Goal: Book appointment/travel/reservation

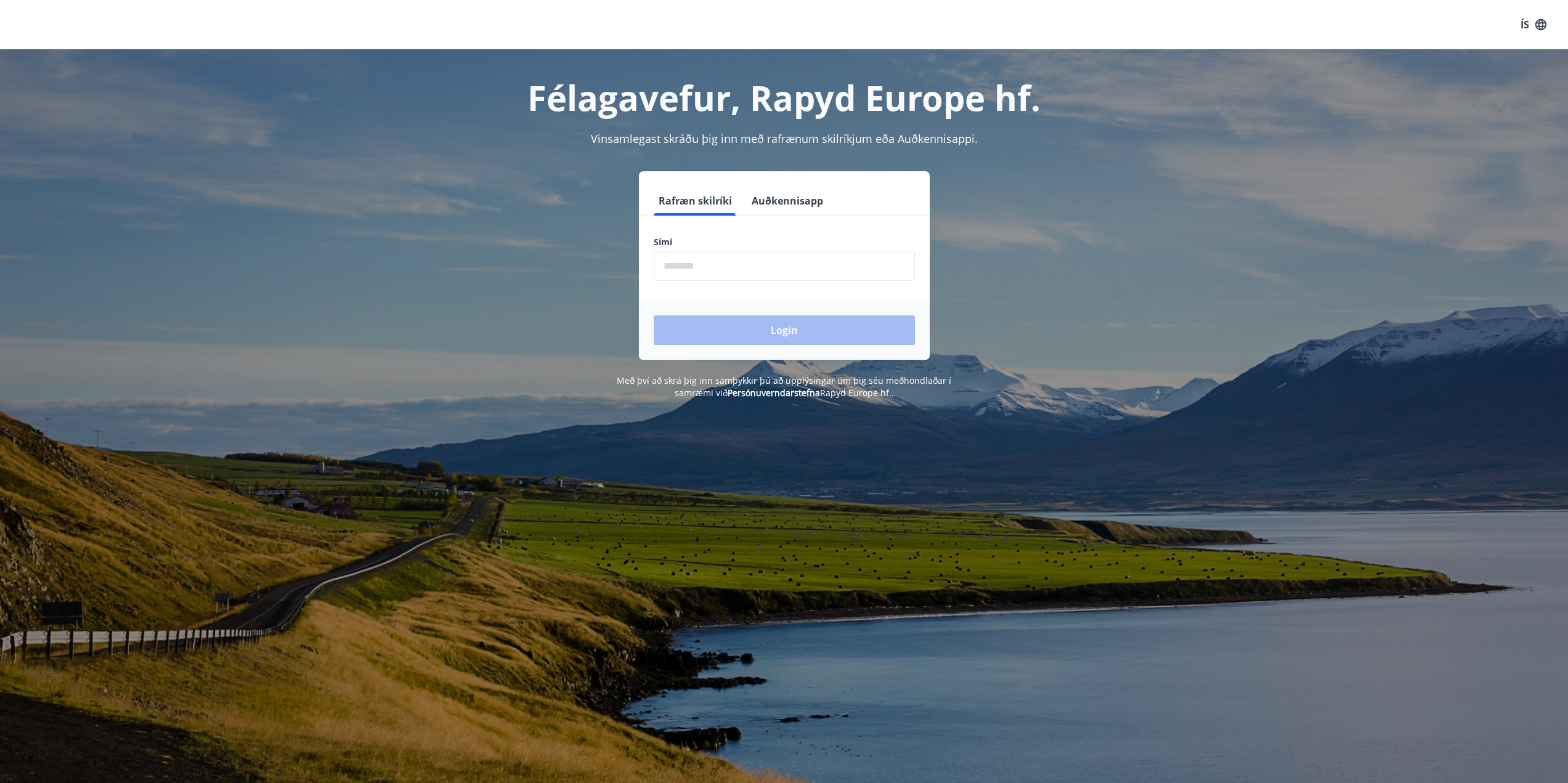
click at [744, 267] on input "phone" at bounding box center [784, 266] width 261 height 30
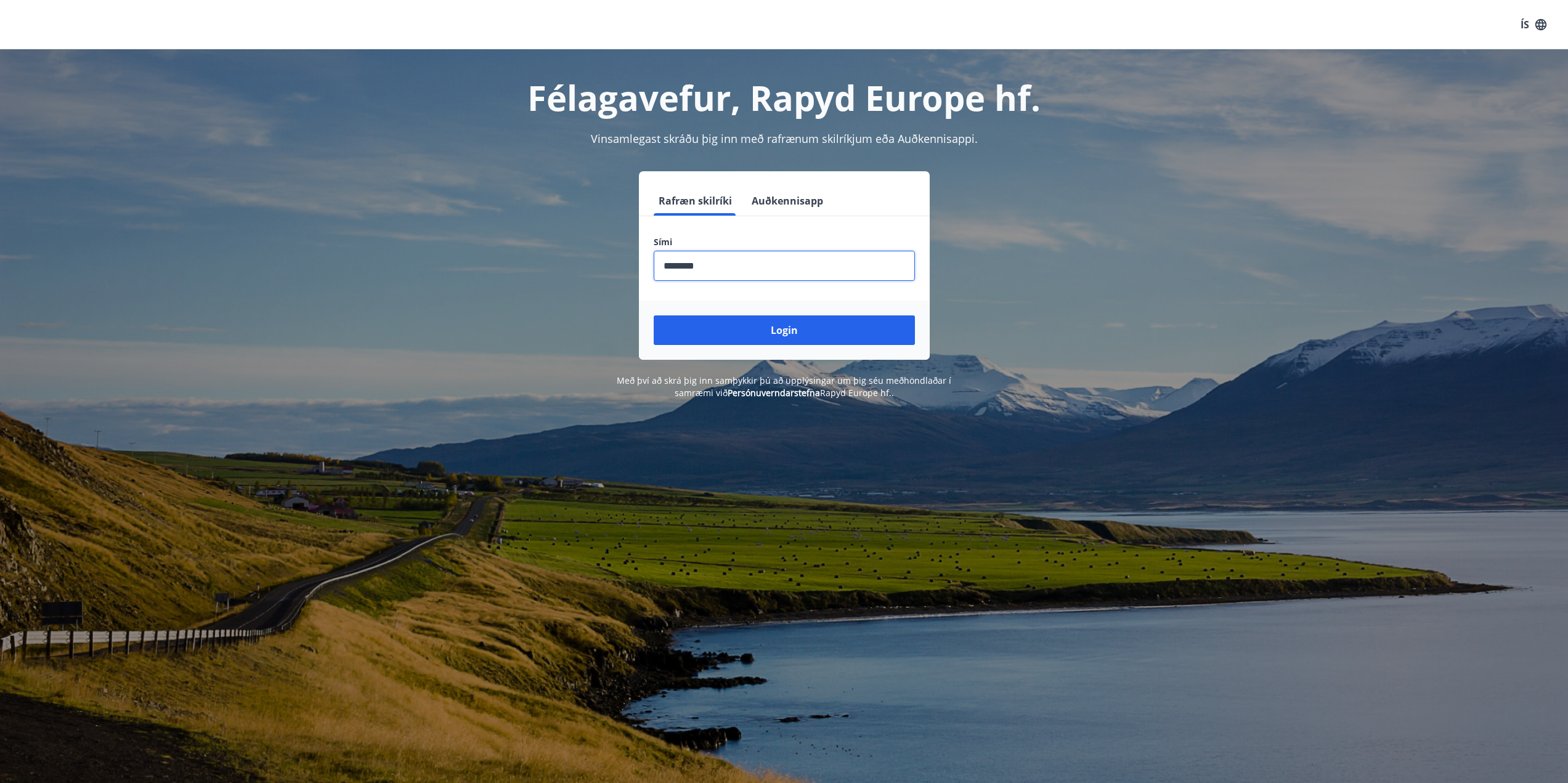
type input "********"
click at [654, 316] on button "Login" at bounding box center [784, 331] width 261 height 30
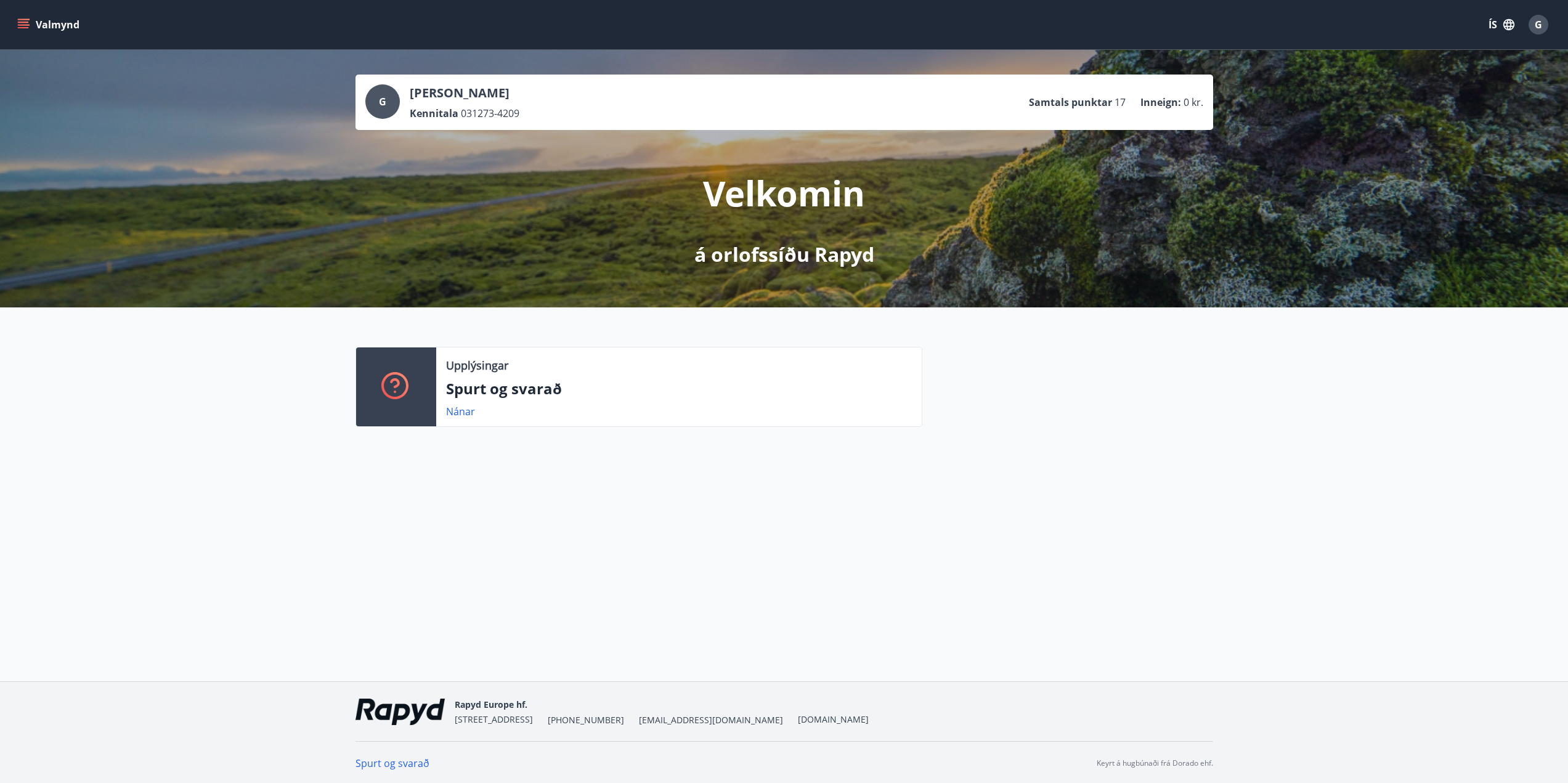
scroll to position [2, 0]
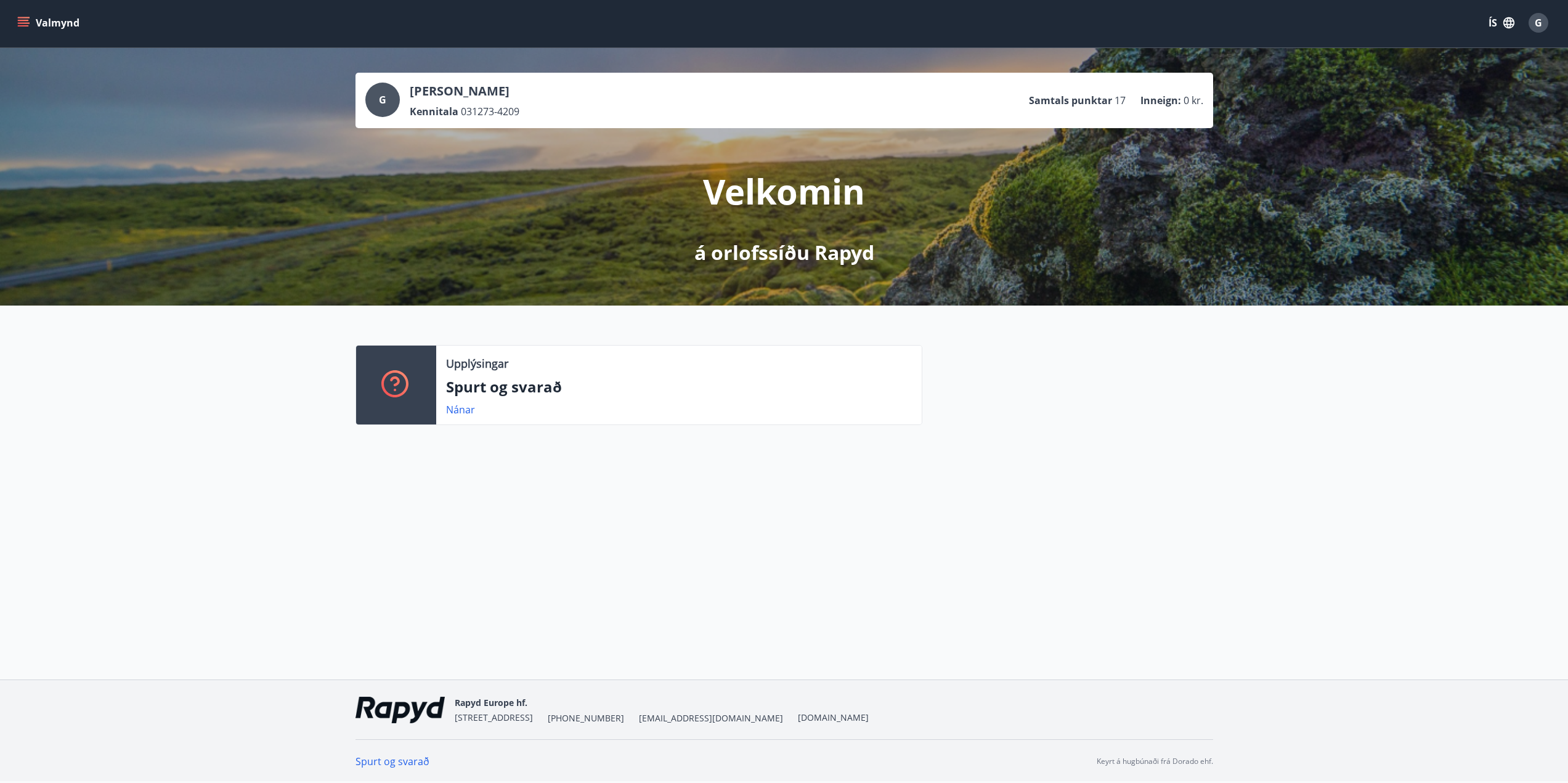
click at [24, 26] on icon "menu" at bounding box center [23, 26] width 11 height 1
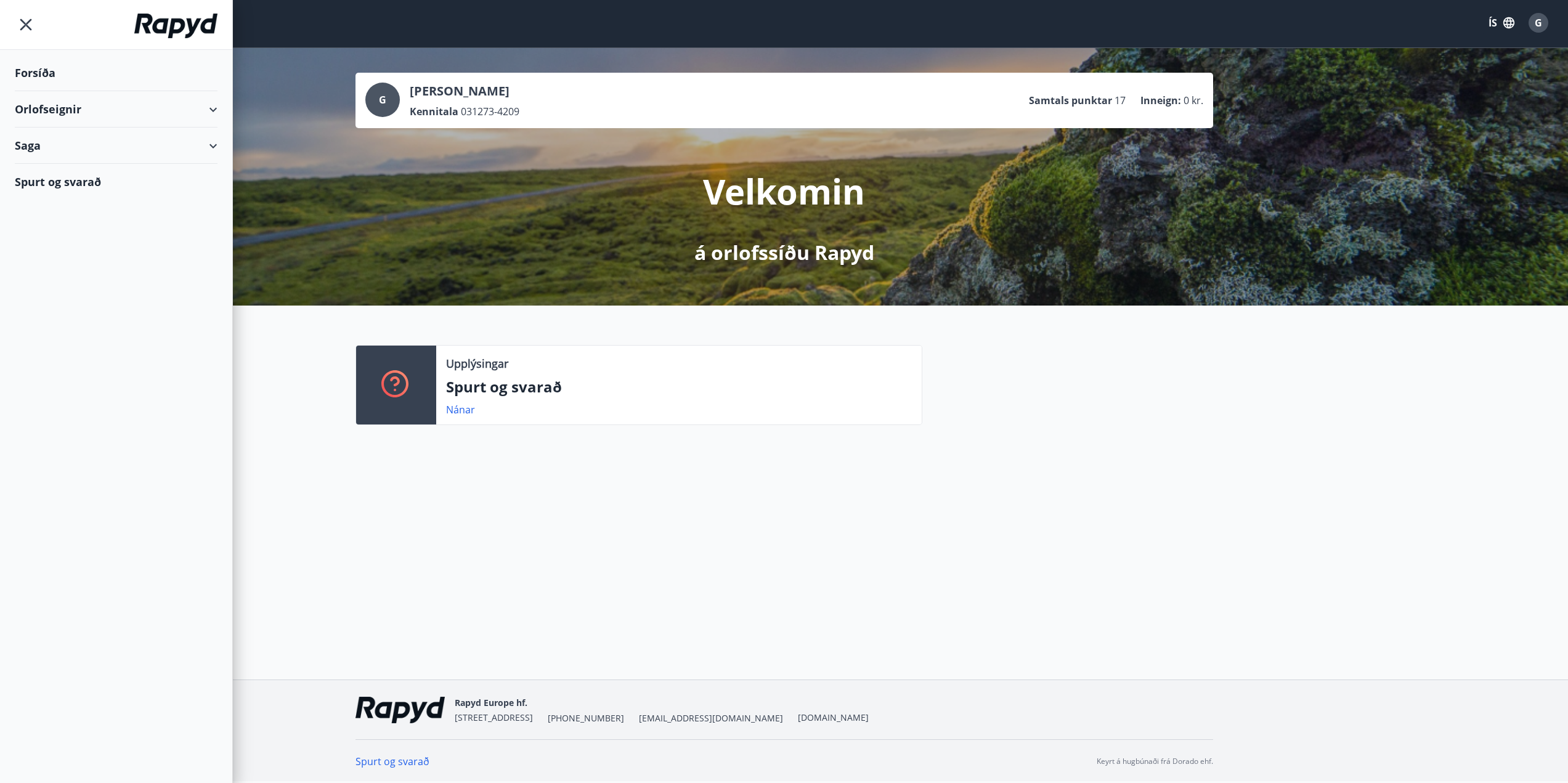
click at [205, 109] on div "Orlofseignir" at bounding box center [116, 109] width 202 height 37
click at [56, 162] on div "Bókunardagatal" at bounding box center [115, 166] width 183 height 26
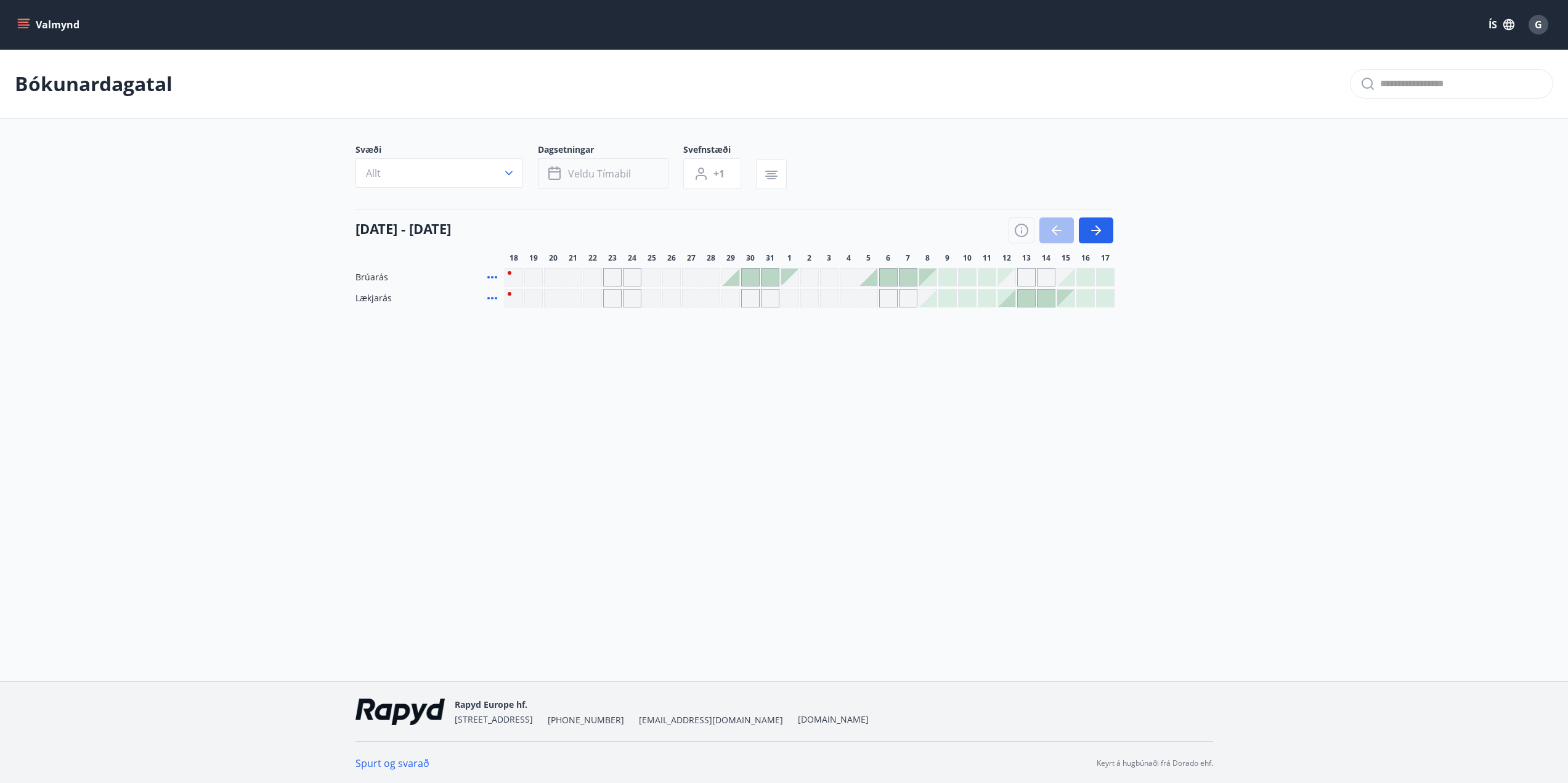
click at [637, 172] on button "Veldu tímabil" at bounding box center [603, 173] width 130 height 31
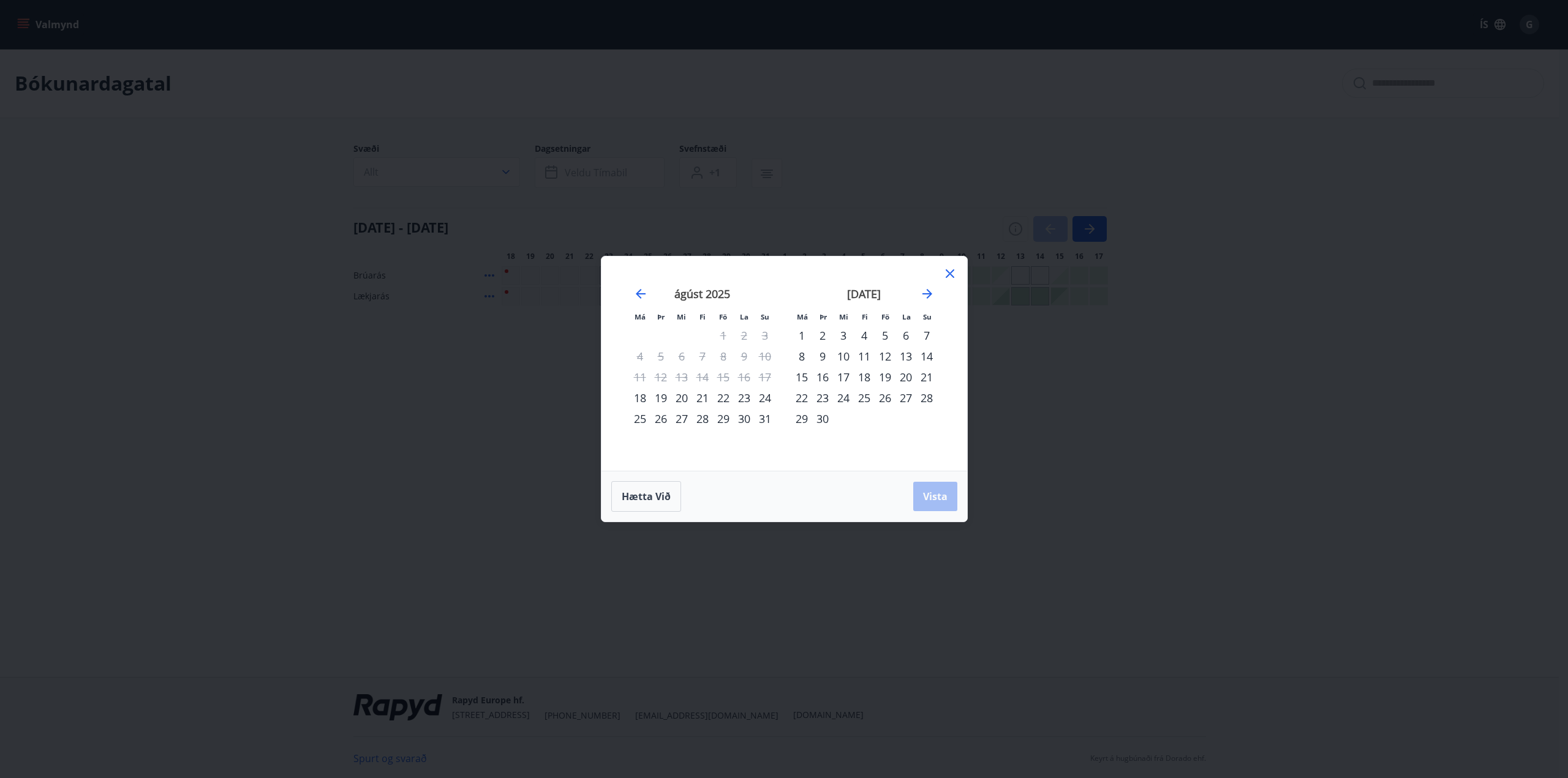
click at [904, 383] on div "20" at bounding box center [905, 377] width 21 height 21
click at [825, 418] on div "30" at bounding box center [822, 418] width 21 height 21
click at [921, 487] on button "Vista" at bounding box center [935, 497] width 44 height 30
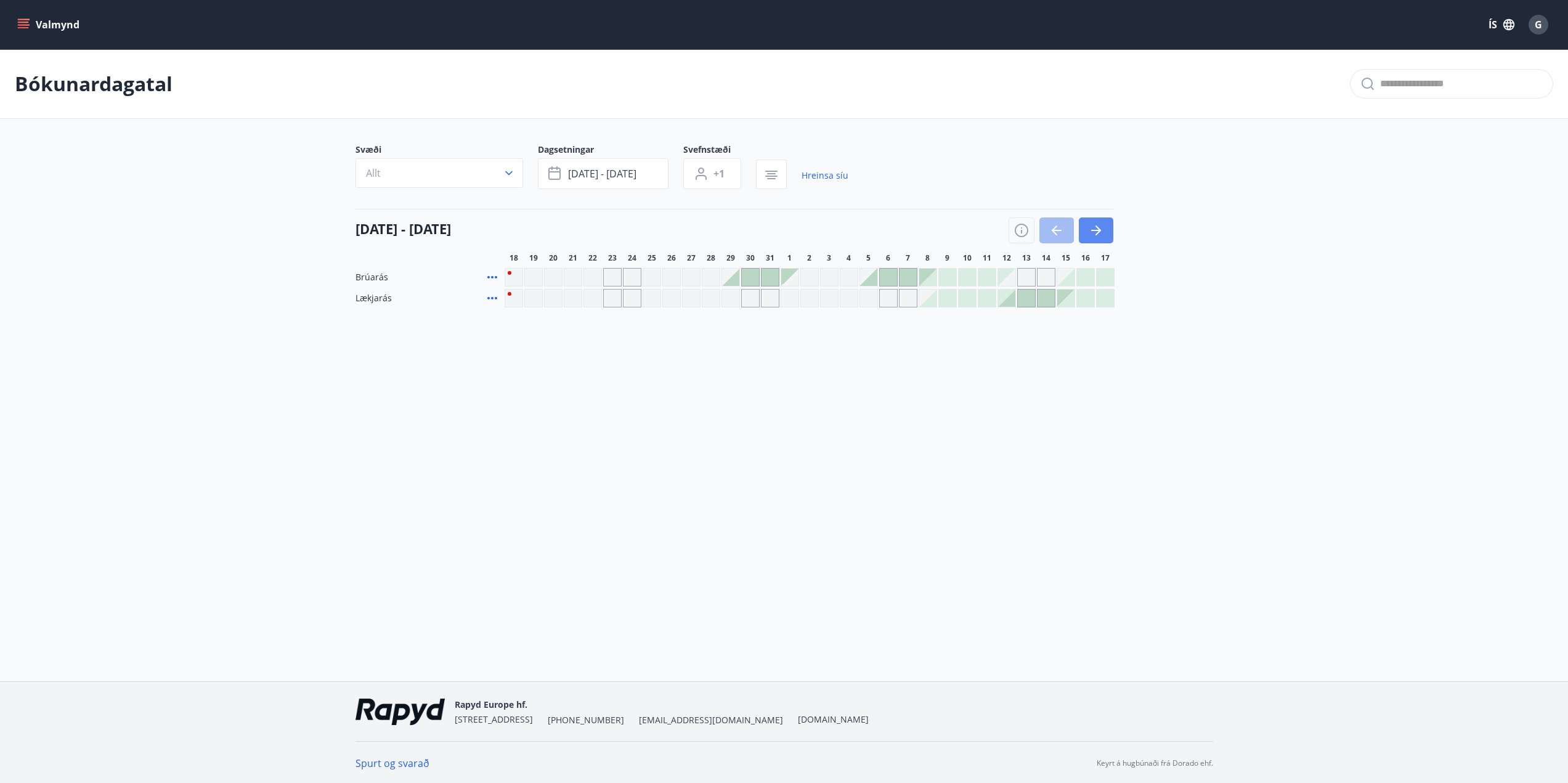
click at [1100, 226] on icon "button" at bounding box center [1096, 230] width 15 height 15
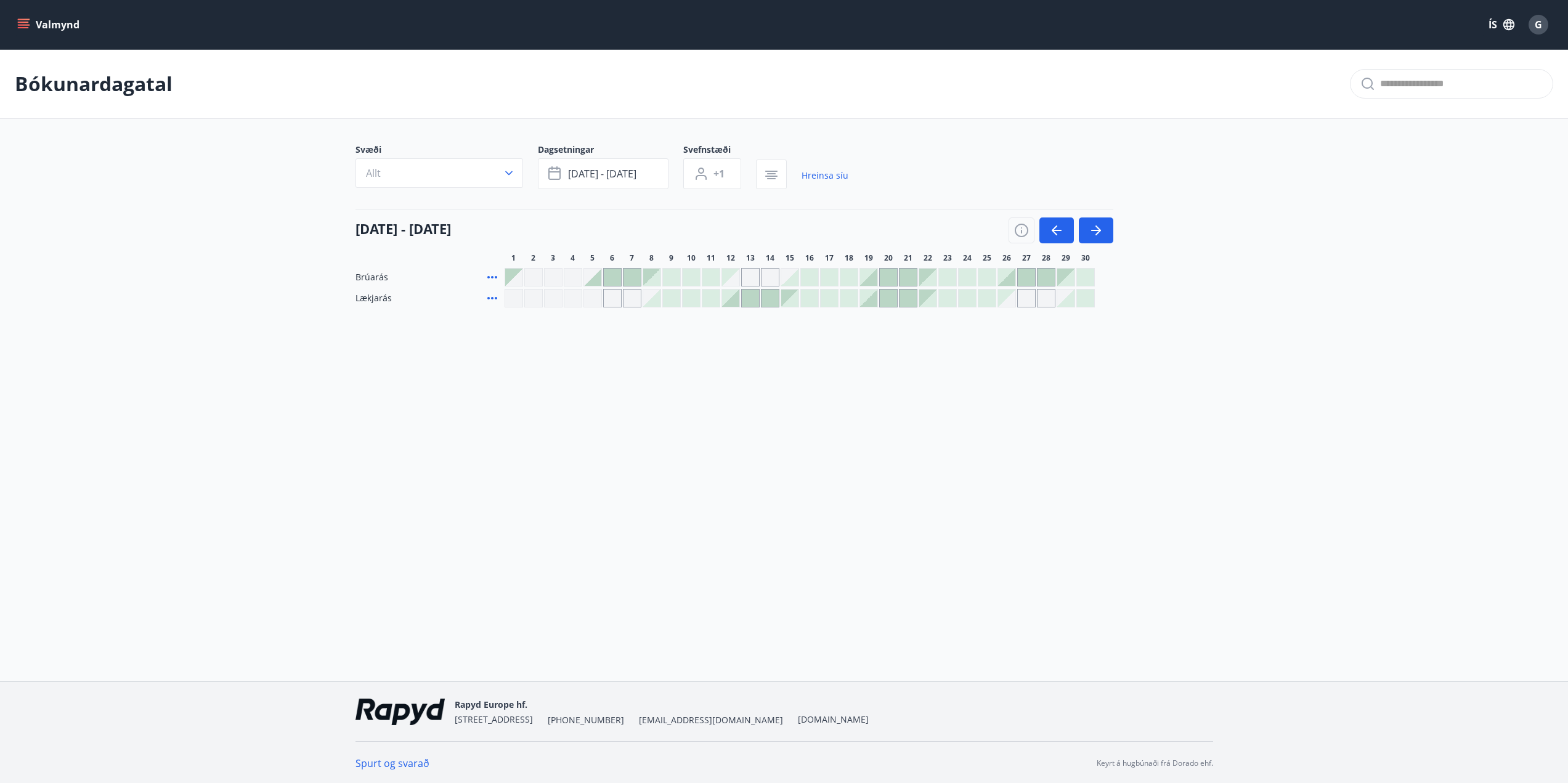
click at [490, 274] on icon at bounding box center [492, 277] width 15 height 15
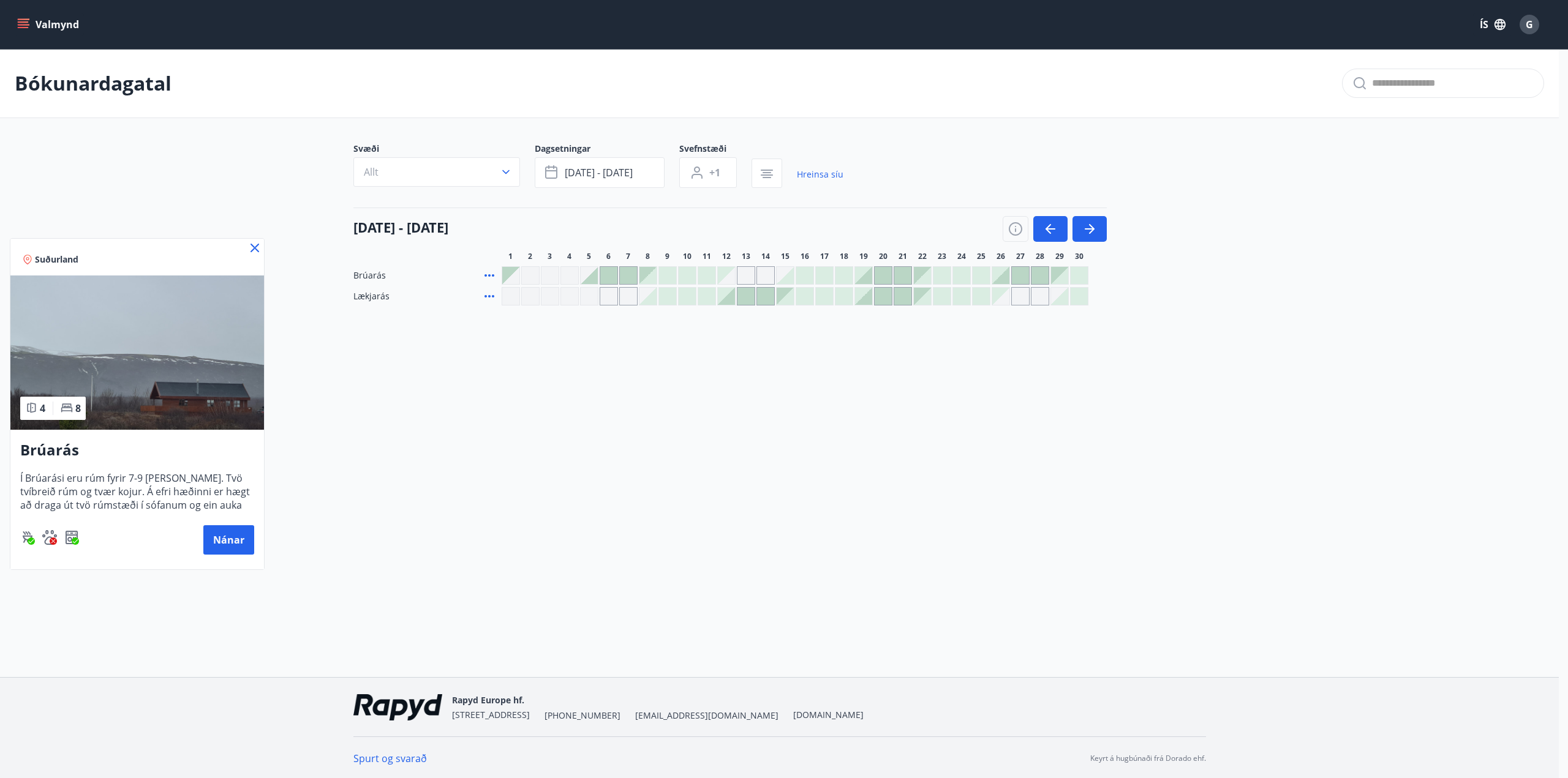
click at [570, 448] on div at bounding box center [784, 389] width 1568 height 778
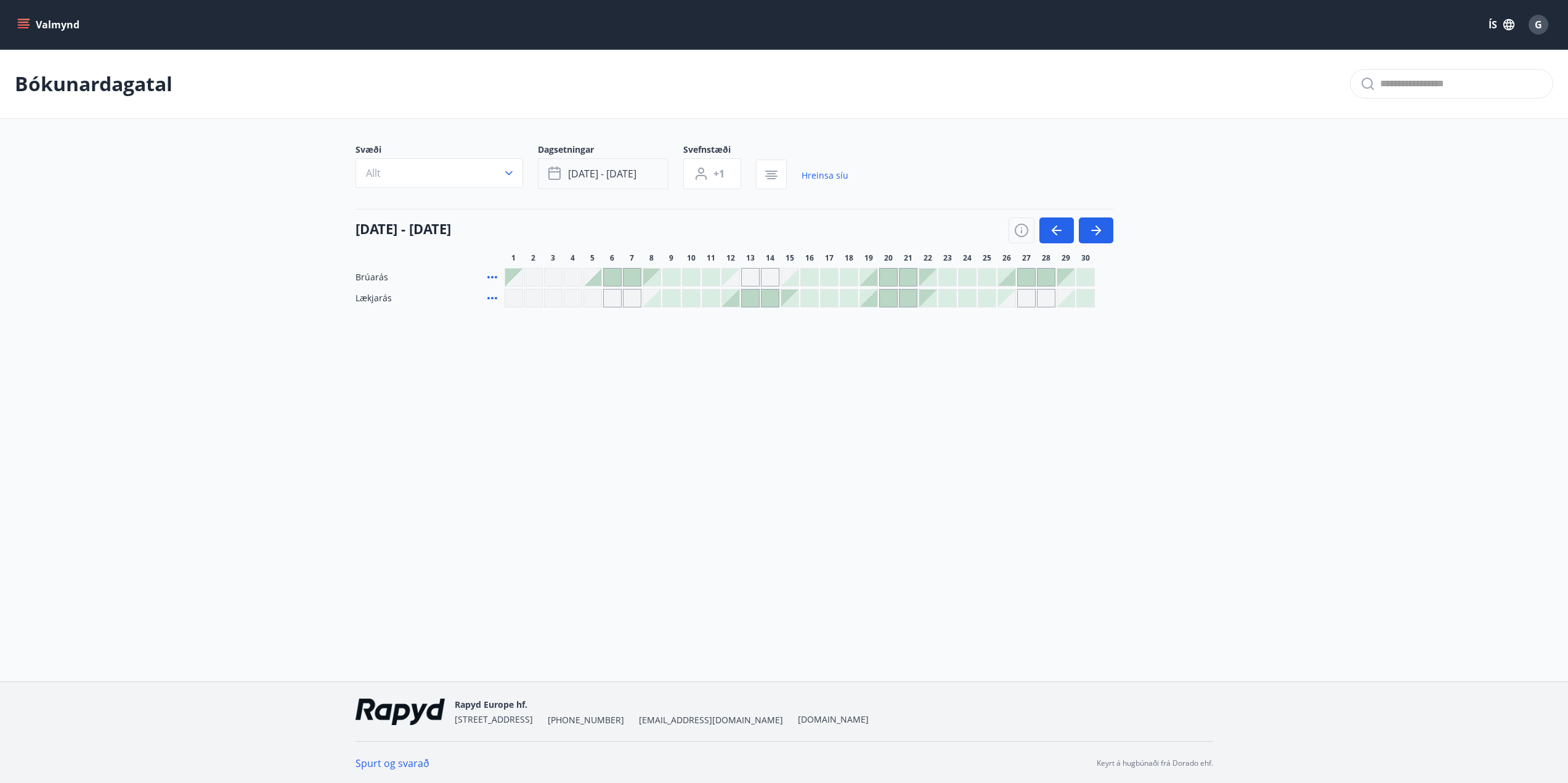
click at [611, 172] on span "sep 20 - sep 30" at bounding box center [602, 174] width 69 height 14
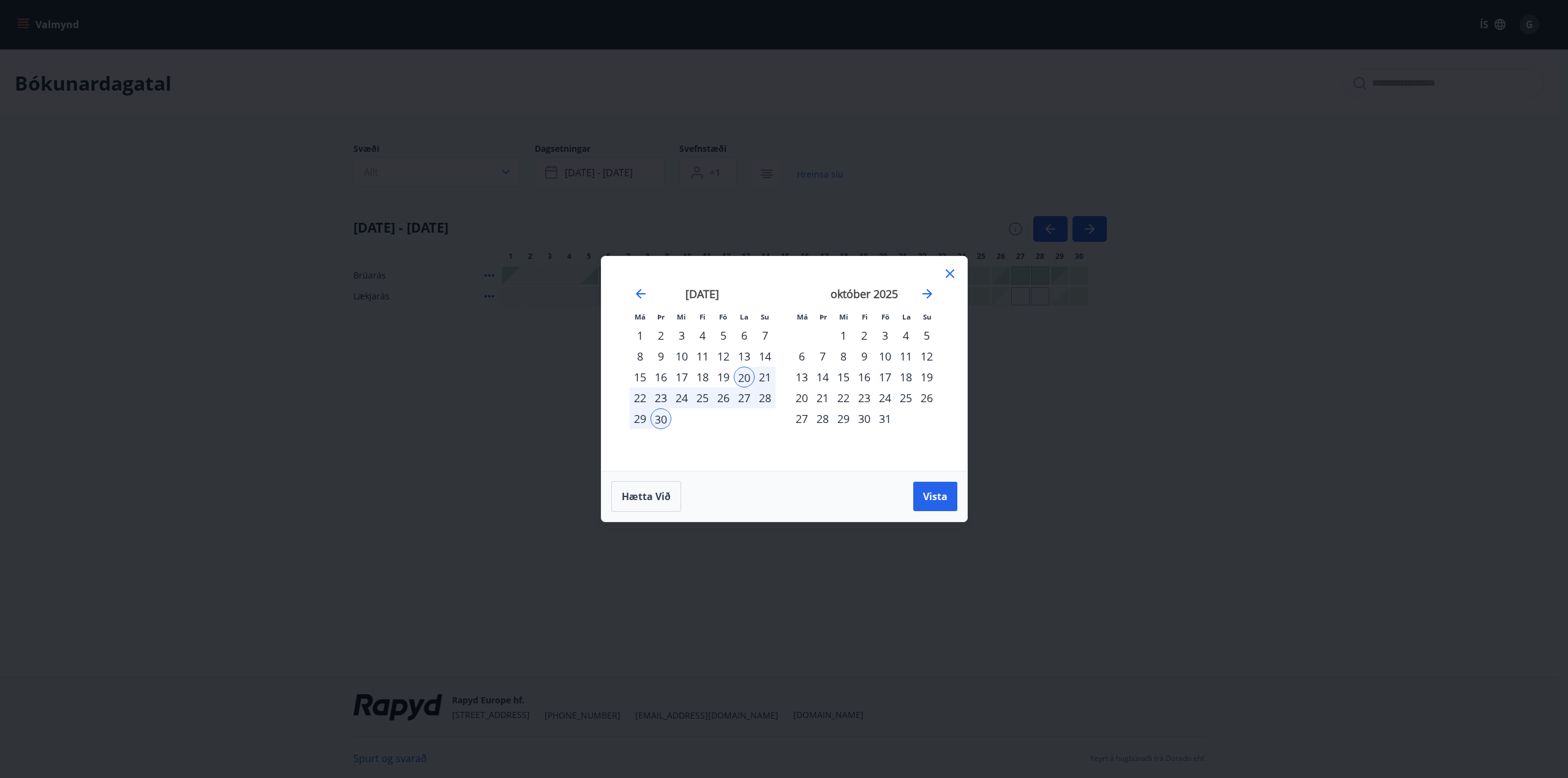
click at [722, 399] on div "26" at bounding box center [723, 397] width 21 height 21
click at [883, 333] on div "3" at bounding box center [885, 335] width 21 height 21
click at [930, 492] on span "Vista" at bounding box center [935, 497] width 24 height 13
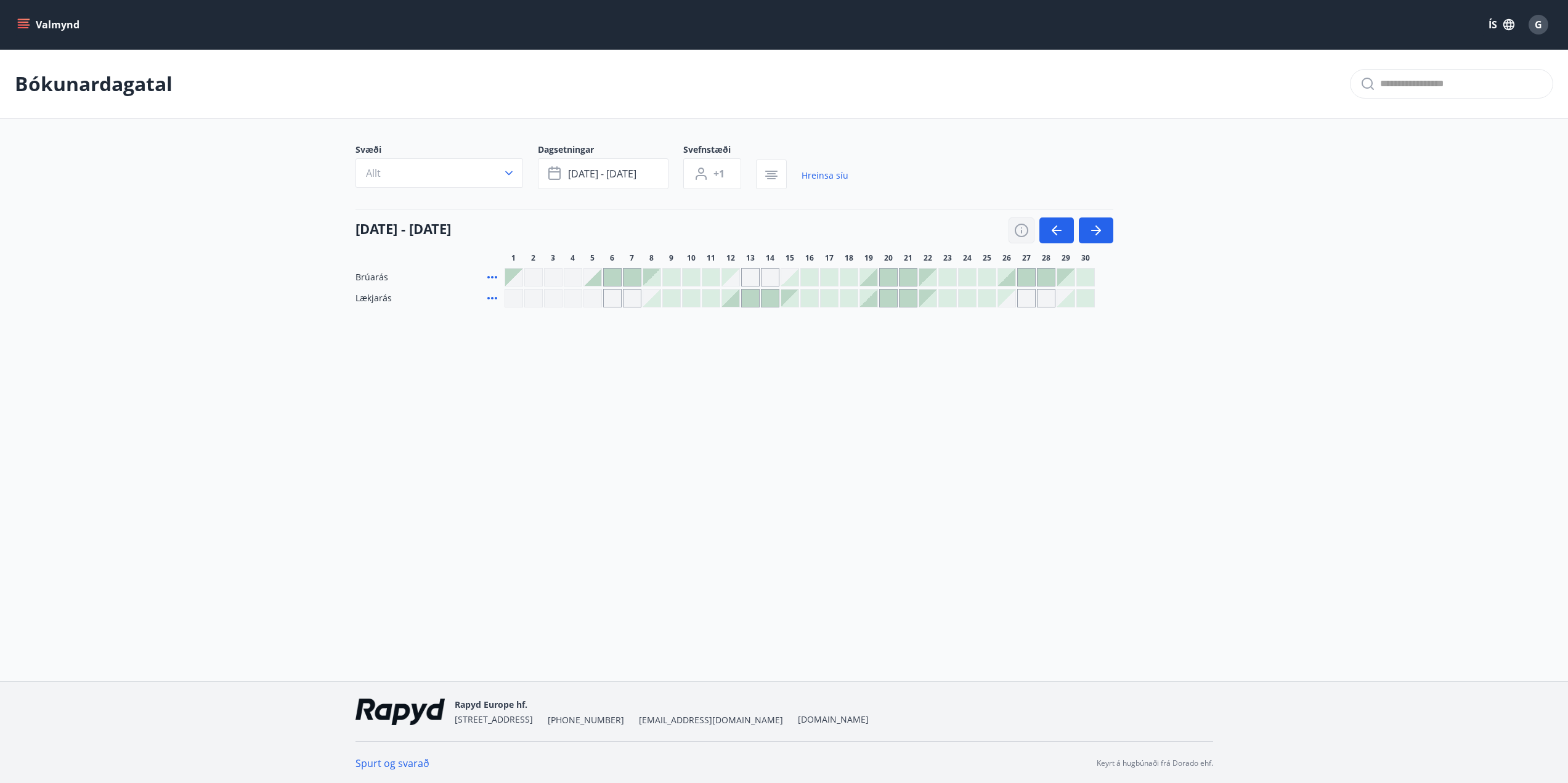
click at [1018, 229] on icon "button" at bounding box center [1021, 230] width 15 height 15
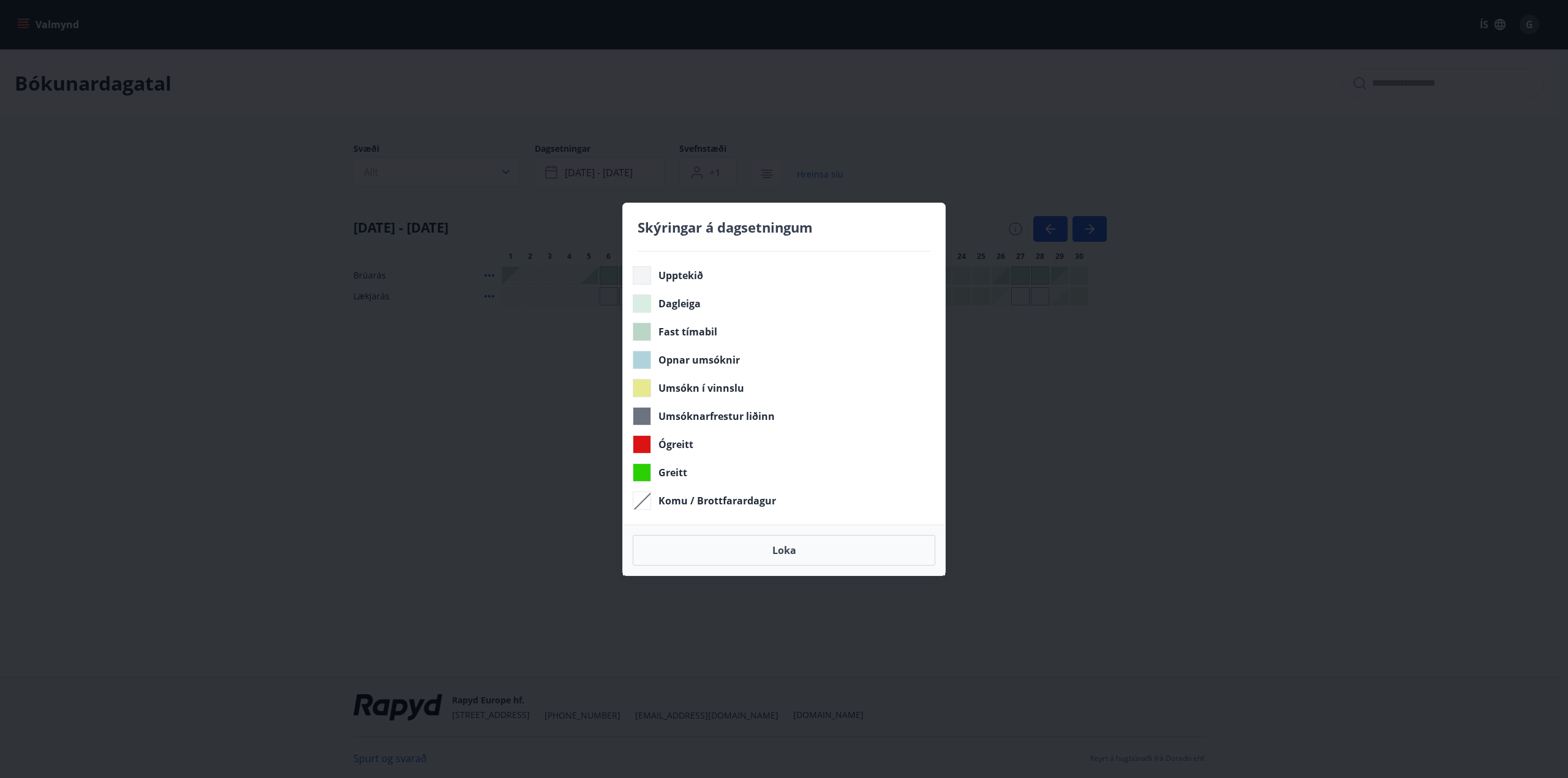
click at [1104, 363] on div "Skýringar á dagsetningum Upptekið Dagleiga Fast tímabil Opnar umsóknir Umsókn í…" at bounding box center [784, 389] width 1568 height 778
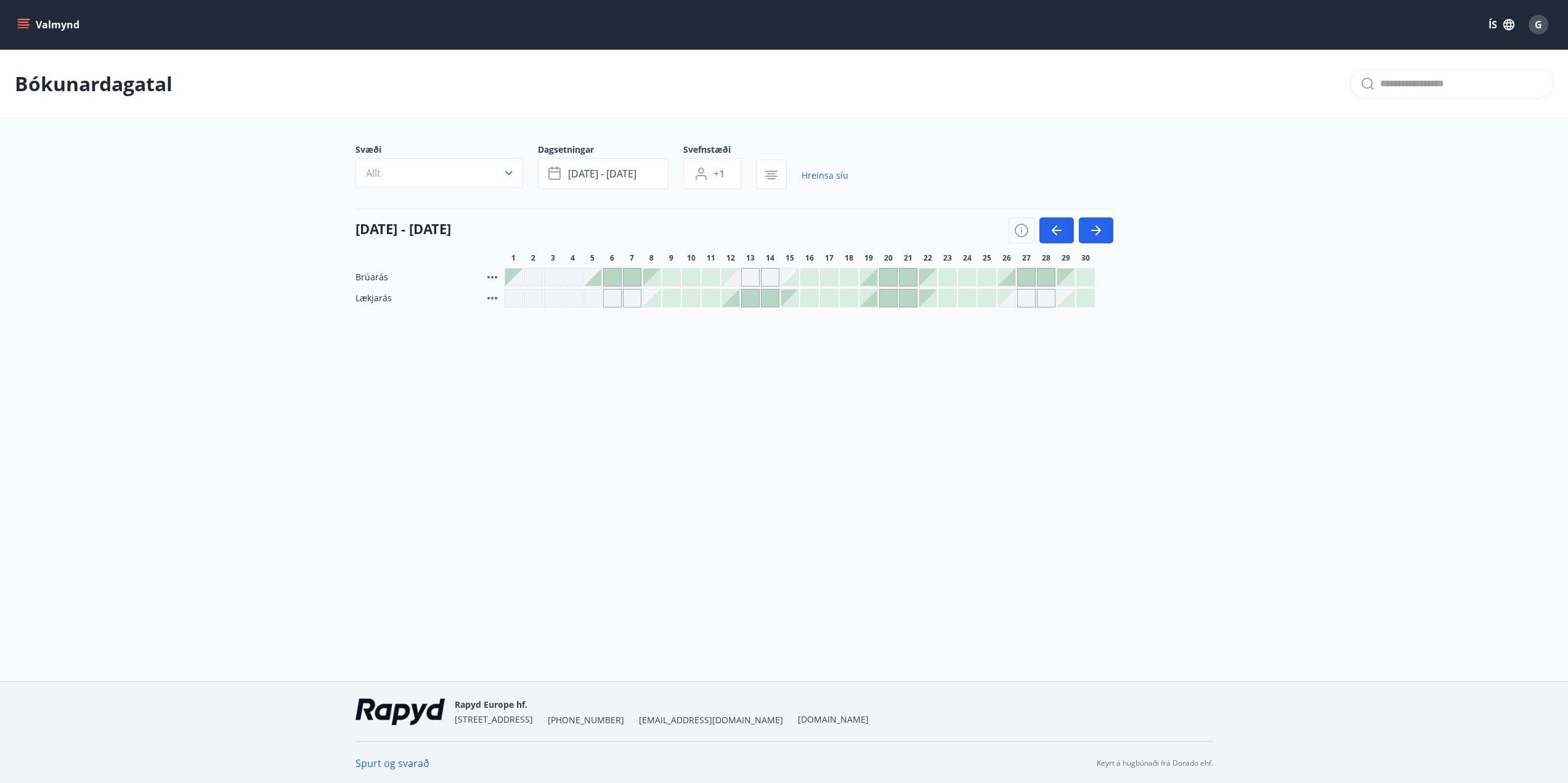
click at [1013, 280] on div at bounding box center [1006, 277] width 17 height 17
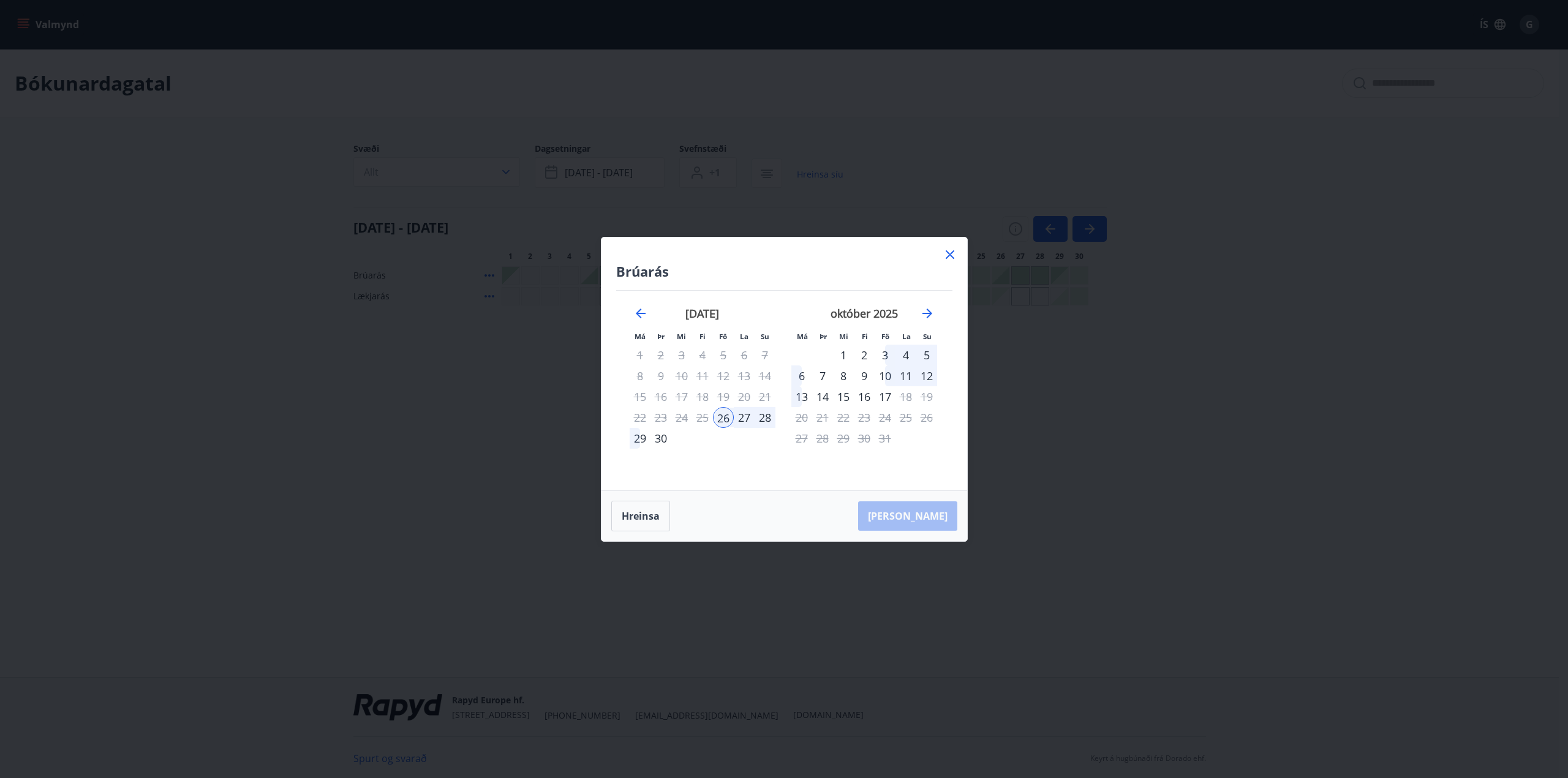
click at [885, 356] on div "3" at bounding box center [885, 355] width 21 height 21
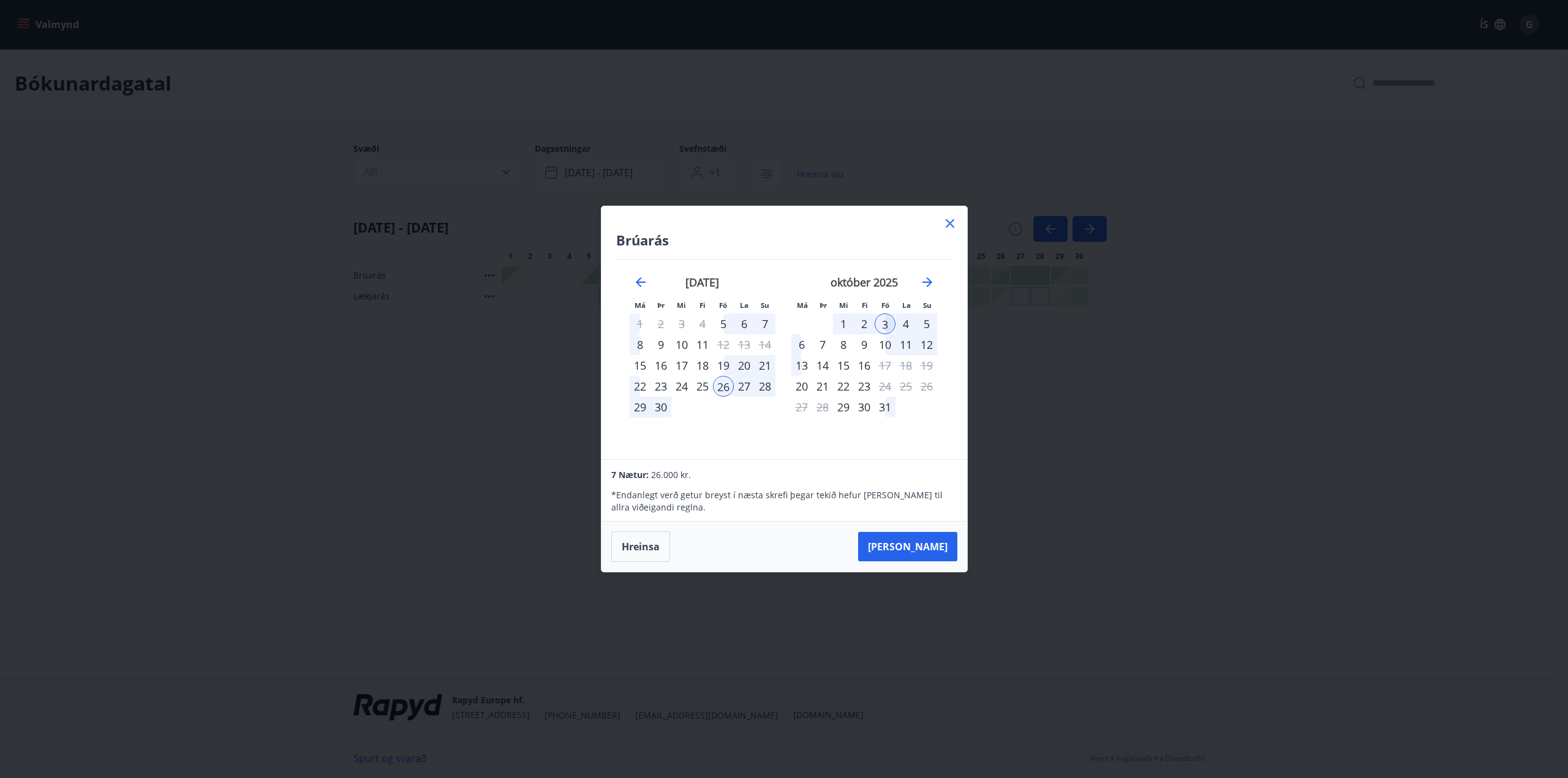
click at [638, 410] on div "29" at bounding box center [640, 407] width 21 height 21
click at [718, 381] on div "26" at bounding box center [723, 386] width 21 height 21
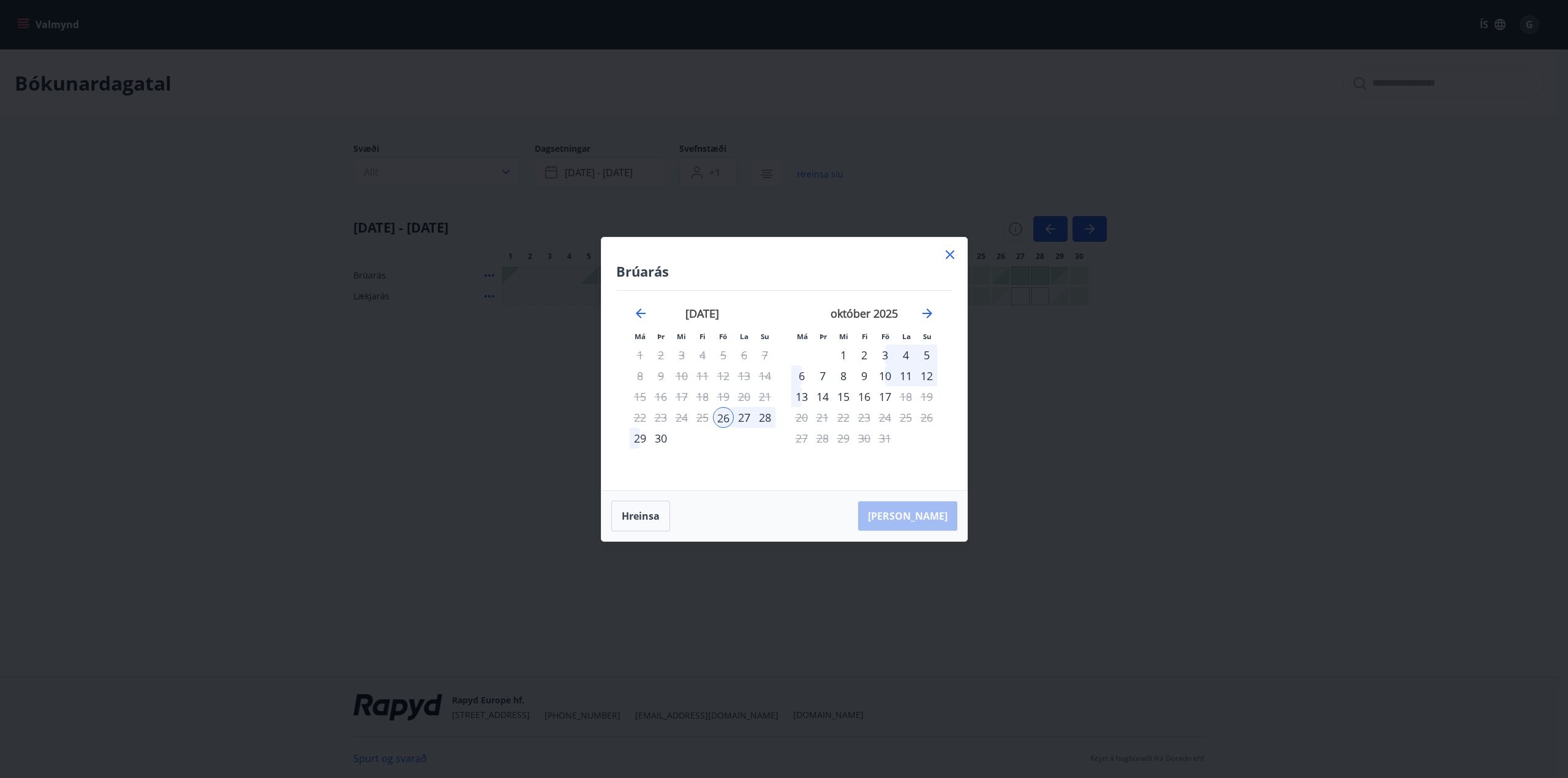
click at [642, 437] on div "29" at bounding box center [640, 438] width 21 height 21
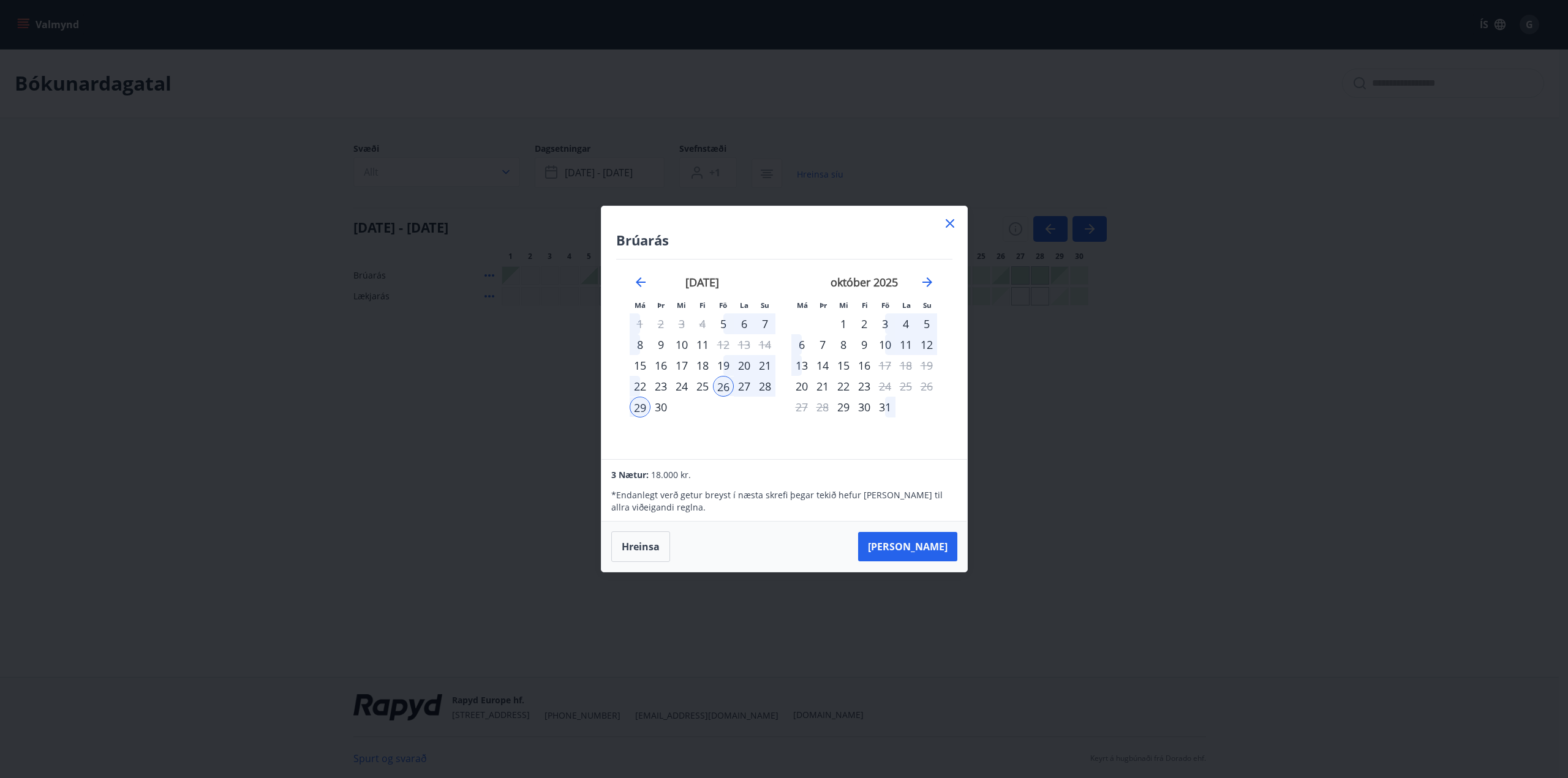
click at [705, 393] on div "25" at bounding box center [702, 386] width 21 height 21
click at [637, 408] on div "29" at bounding box center [640, 407] width 21 height 21
click at [765, 385] on div "28" at bounding box center [765, 386] width 21 height 21
click at [704, 386] on div "25" at bounding box center [702, 386] width 21 height 21
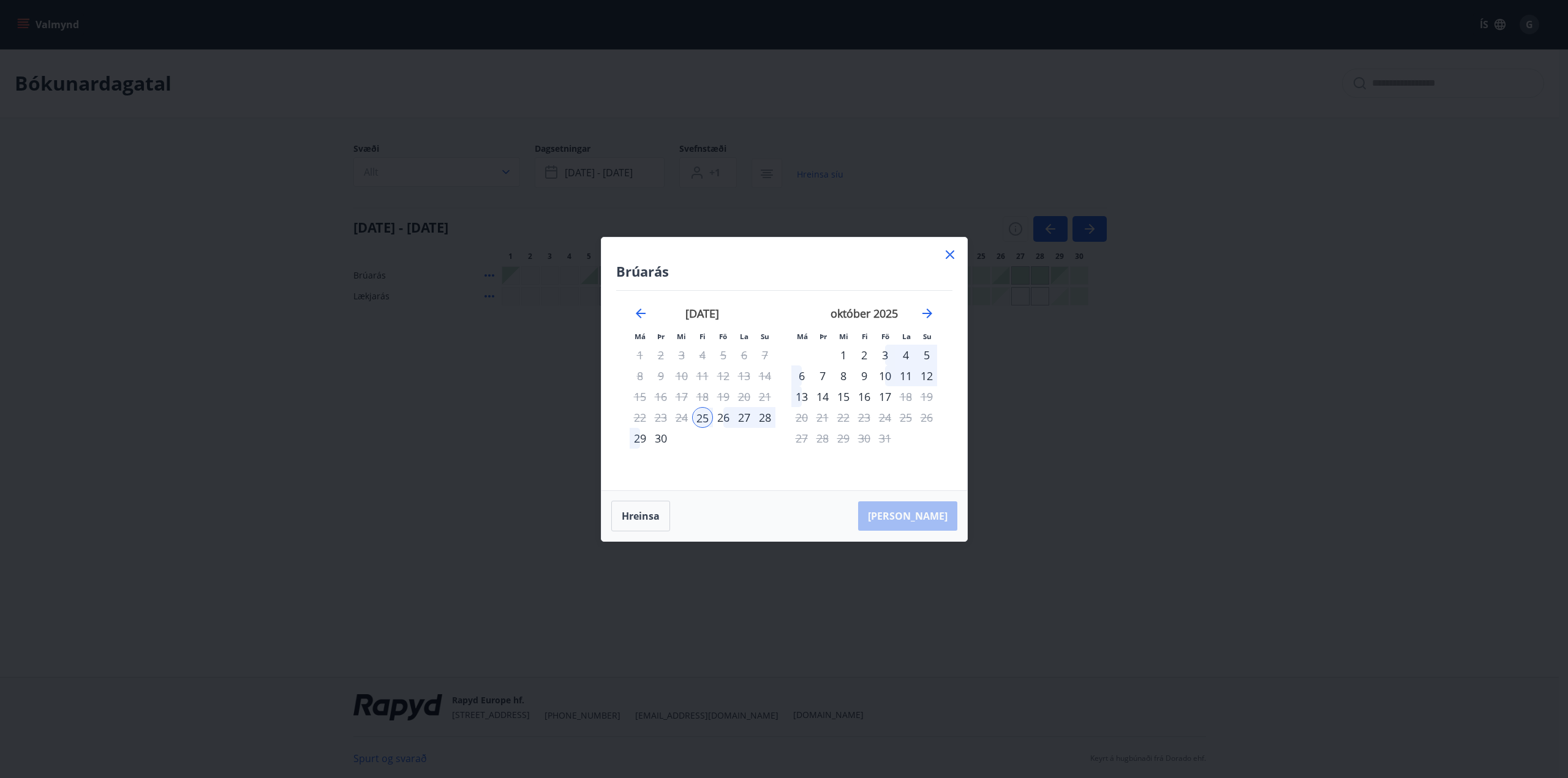
click at [768, 416] on div "28" at bounding box center [765, 417] width 21 height 21
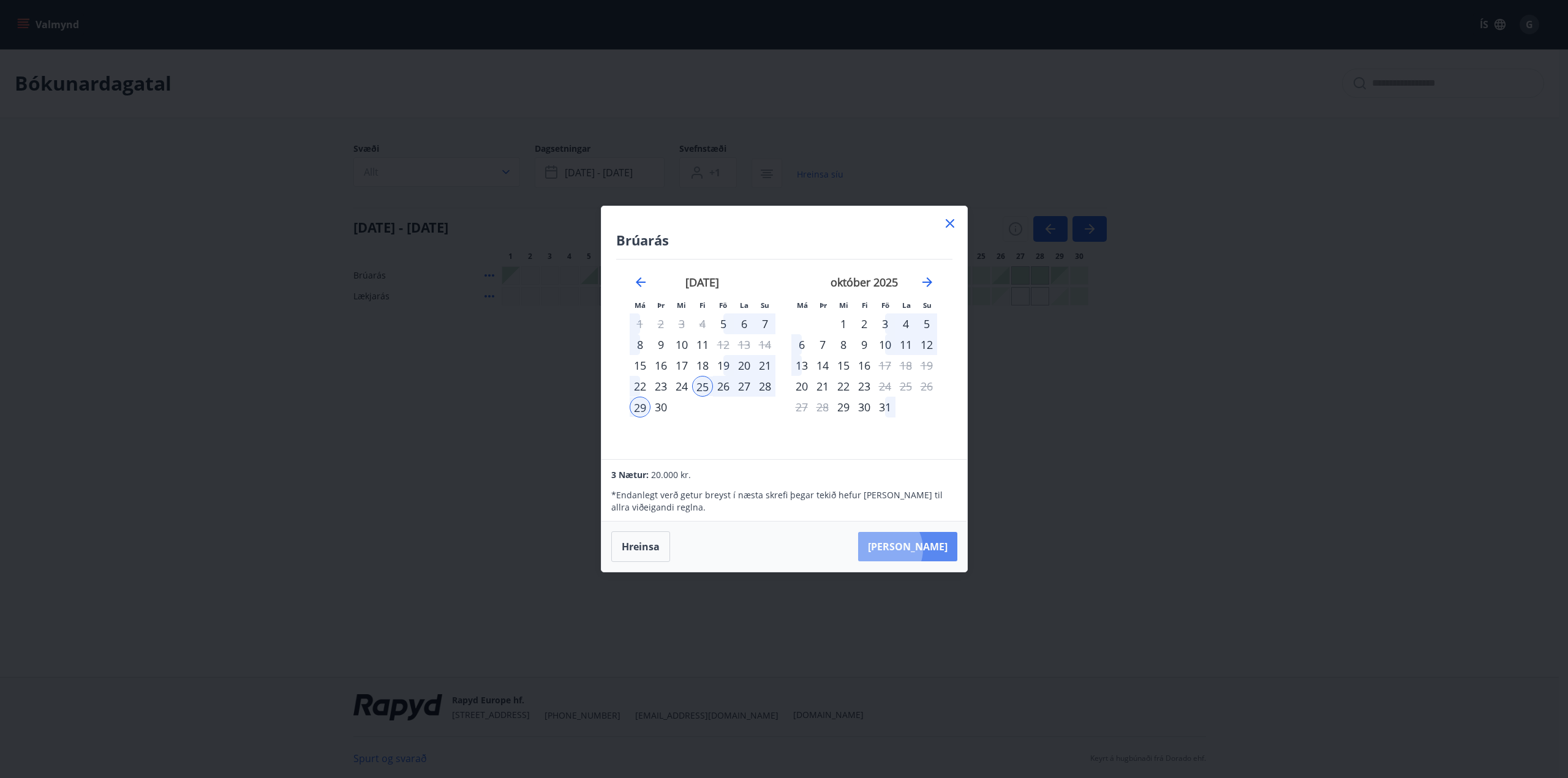
click at [921, 549] on button "Taka Frá" at bounding box center [907, 547] width 99 height 30
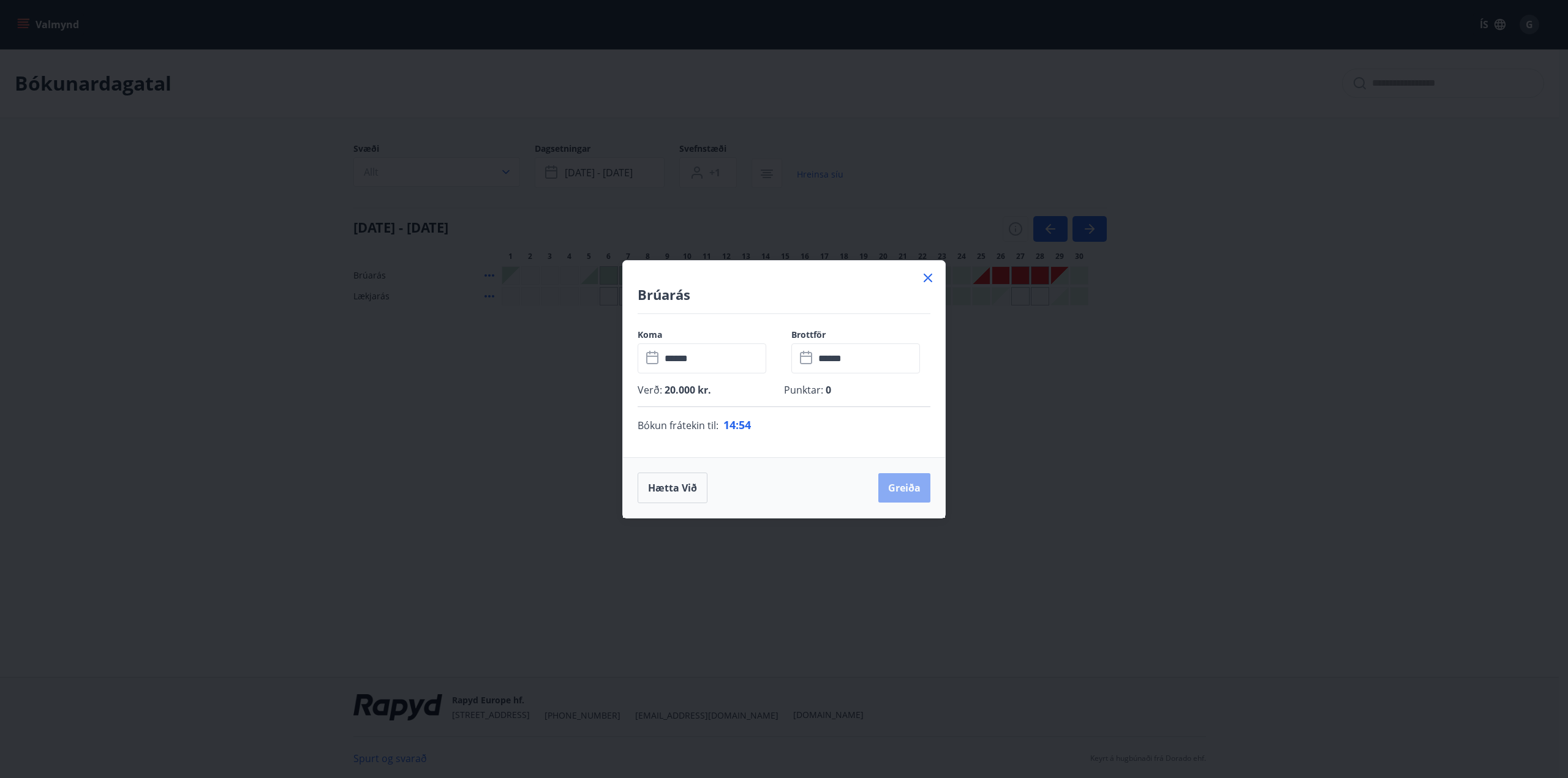
click at [894, 487] on button "Greiða" at bounding box center [904, 488] width 52 height 30
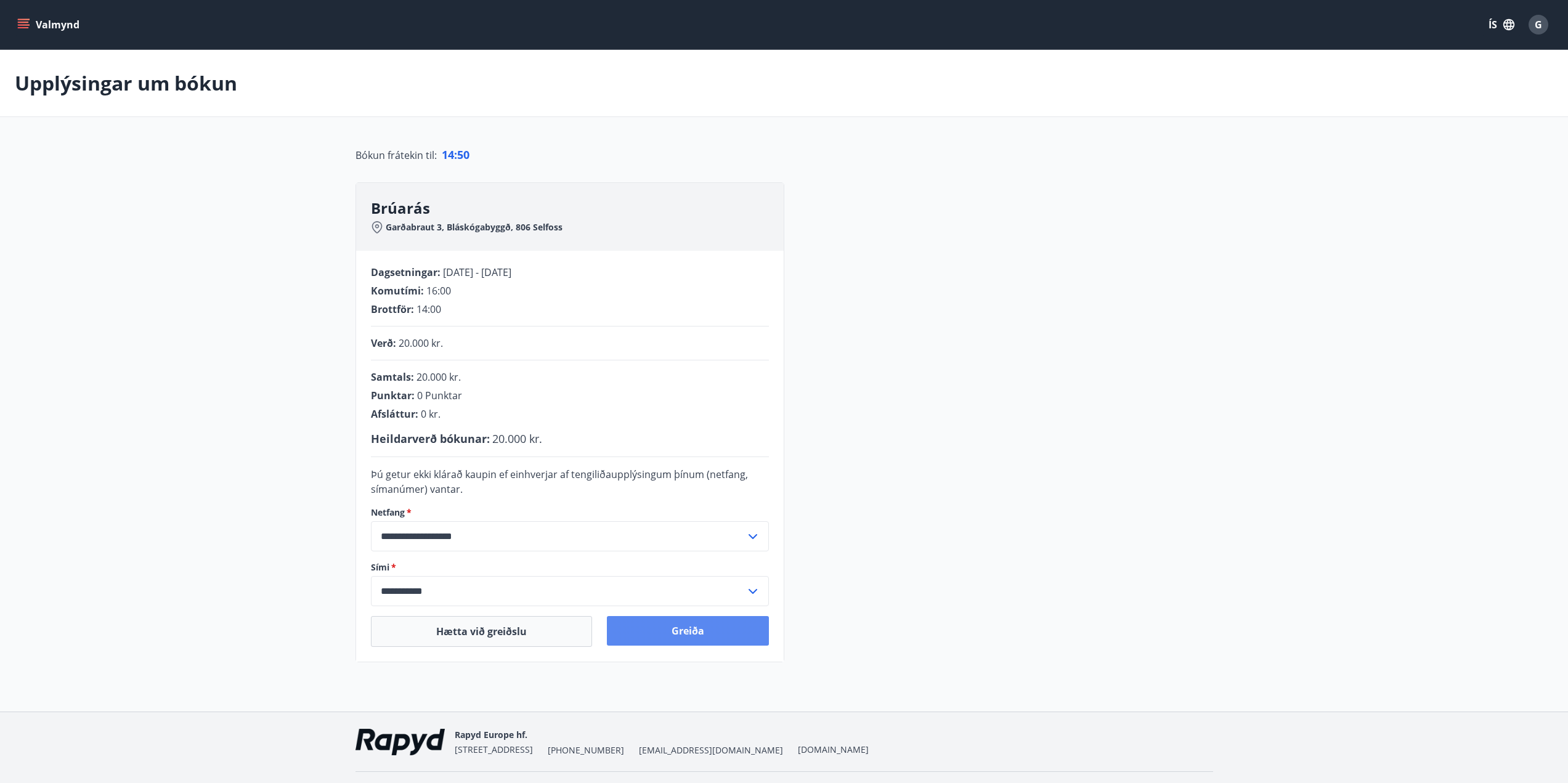
click at [670, 634] on button "Greiða" at bounding box center [688, 631] width 162 height 30
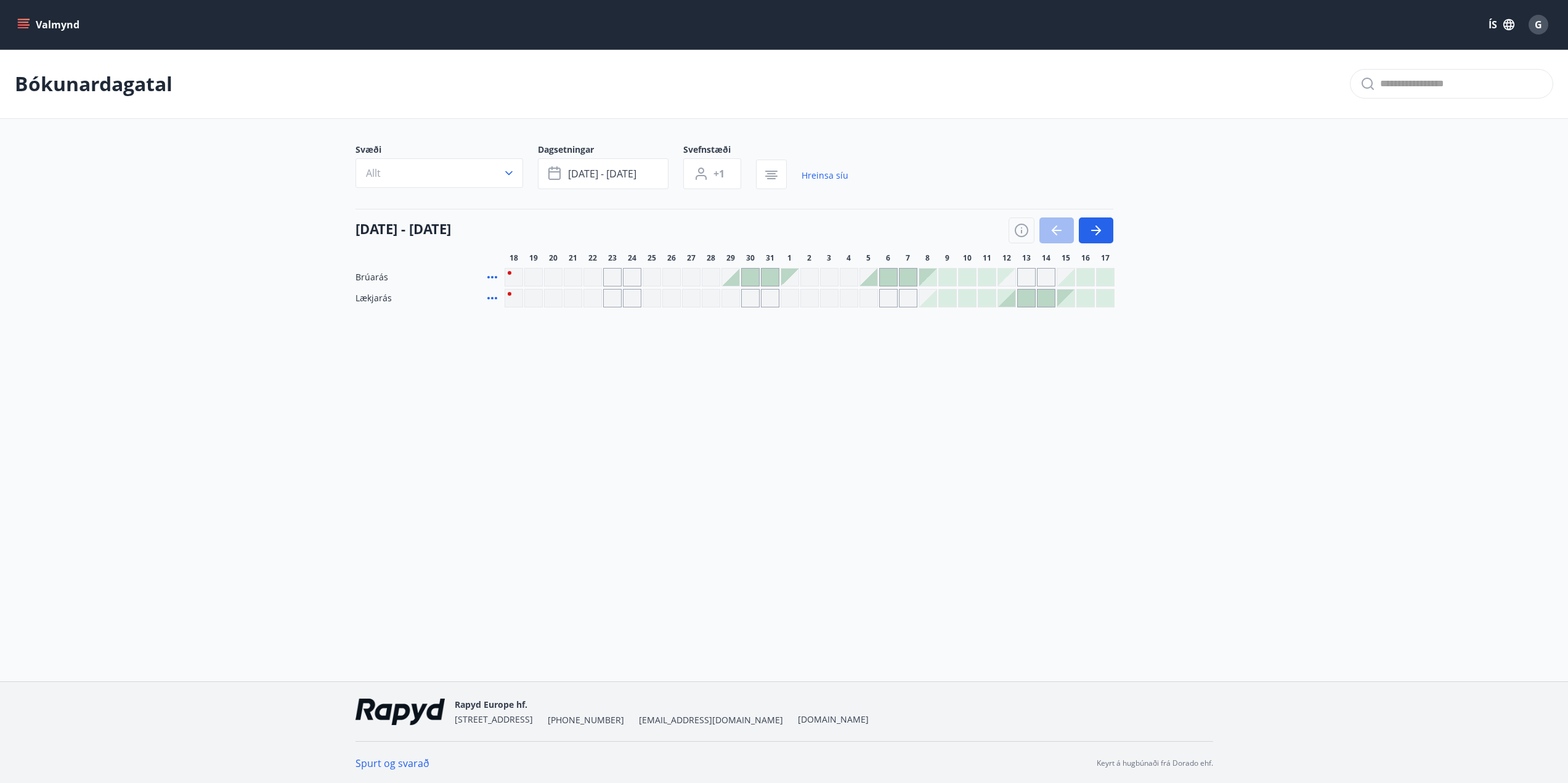
click at [494, 299] on icon at bounding box center [492, 298] width 15 height 15
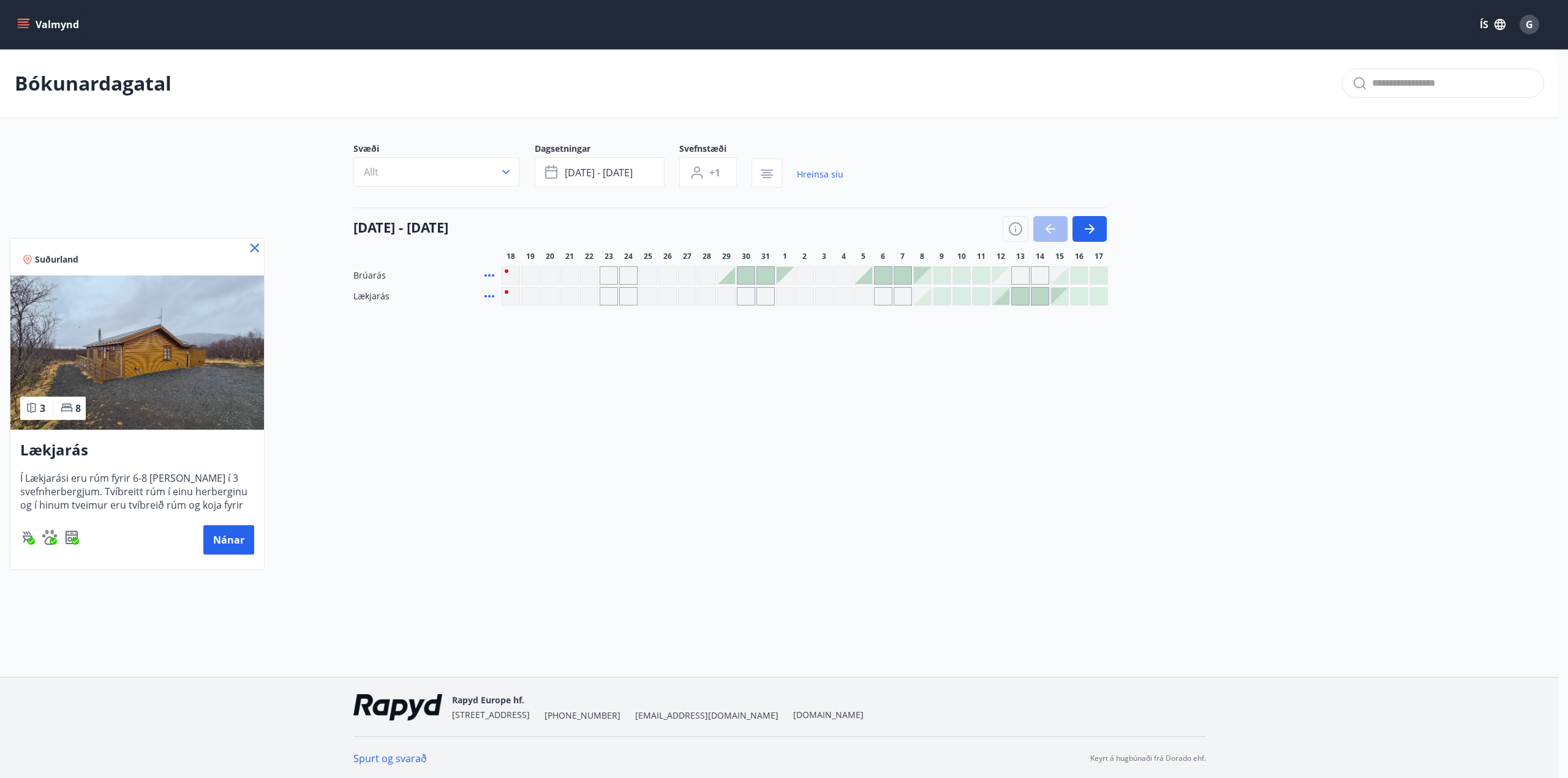
click at [603, 175] on div at bounding box center [784, 389] width 1568 height 778
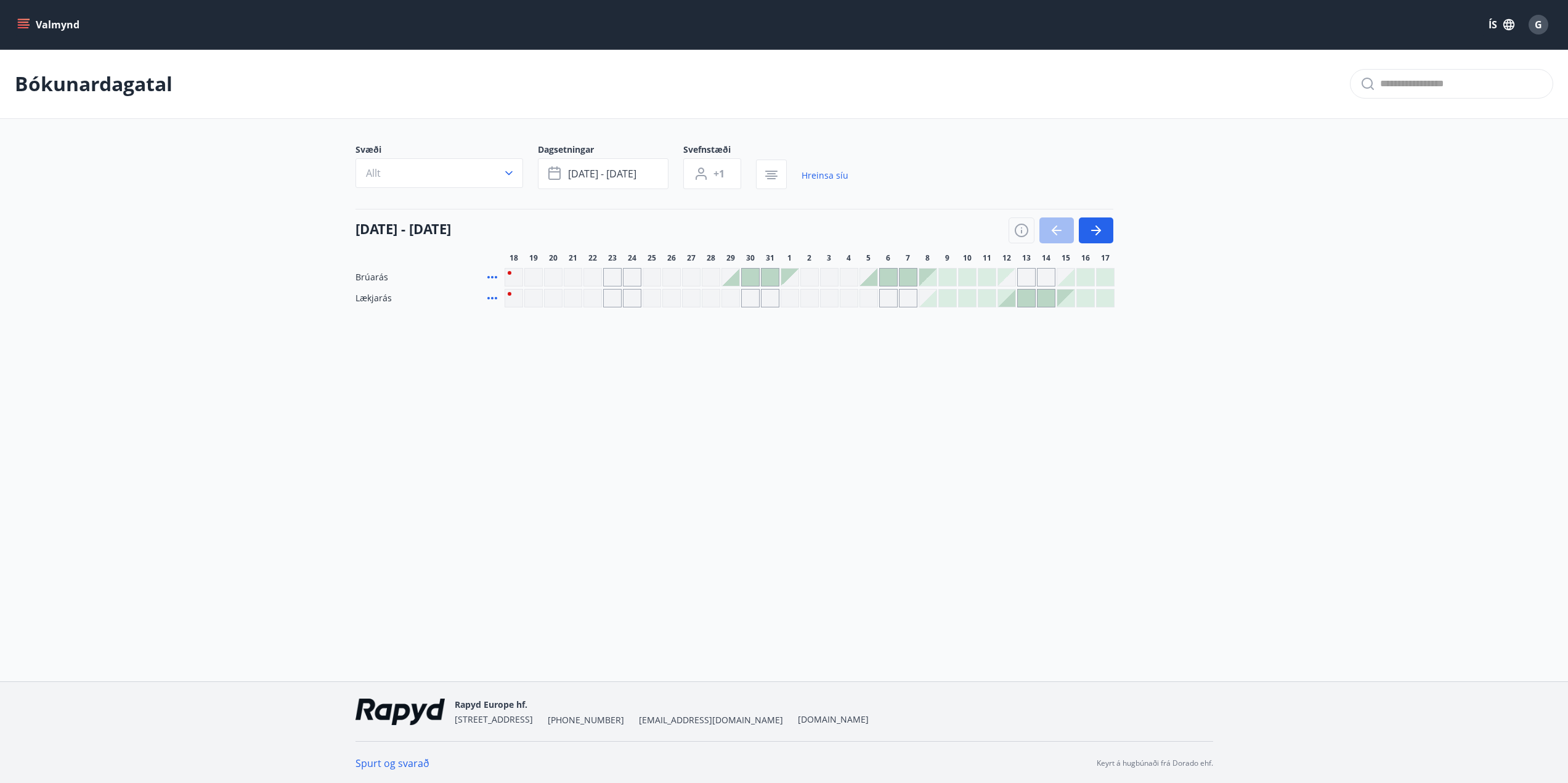
click at [647, 372] on div "Valmynd ÍS G Bókunardagatal Svæði Allt Dagsetningar [DATE] - [DATE] Svefnstæði …" at bounding box center [784, 340] width 1568 height 681
click at [1093, 223] on icon "button" at bounding box center [1096, 230] width 15 height 15
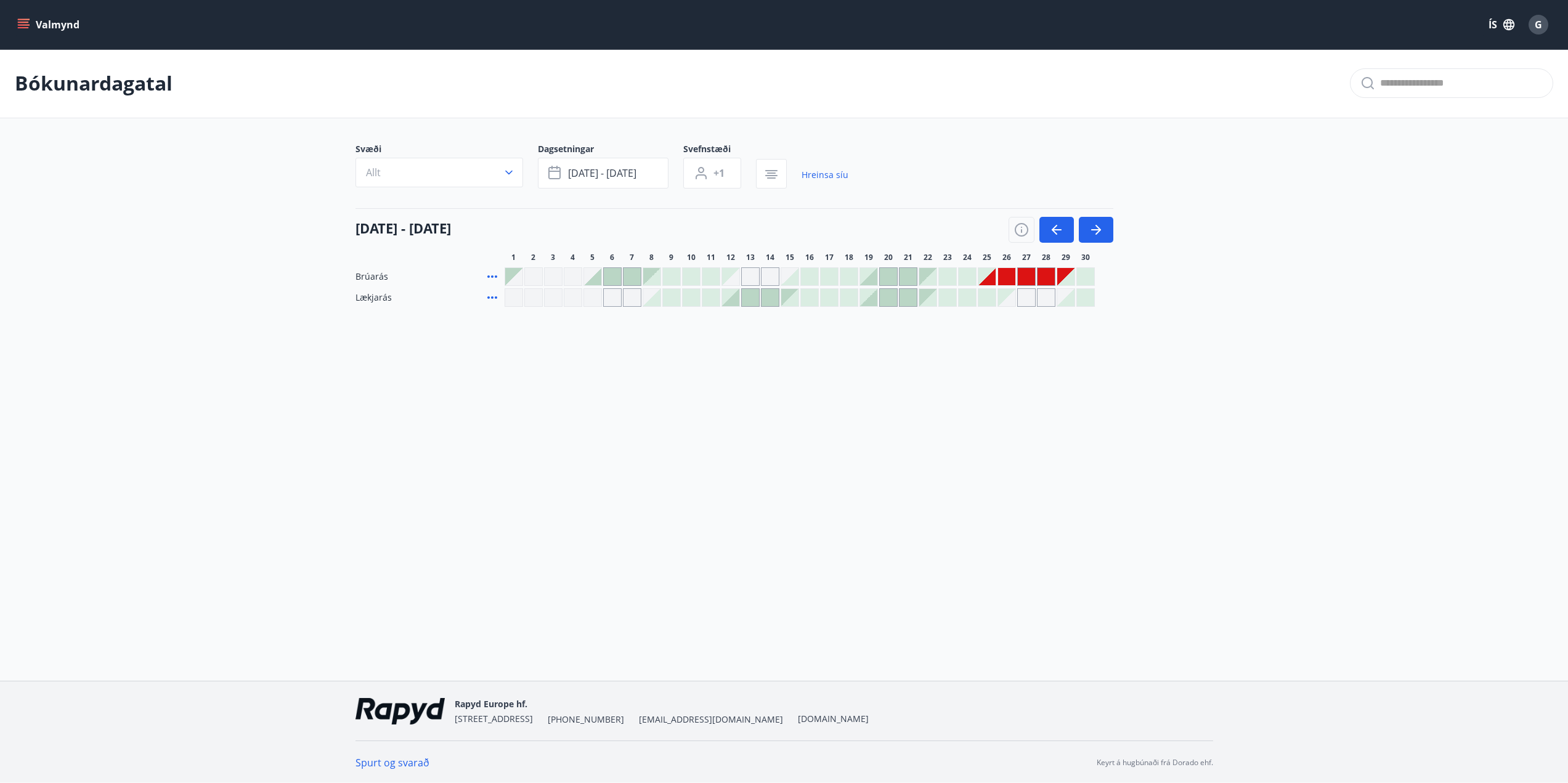
scroll to position [2, 0]
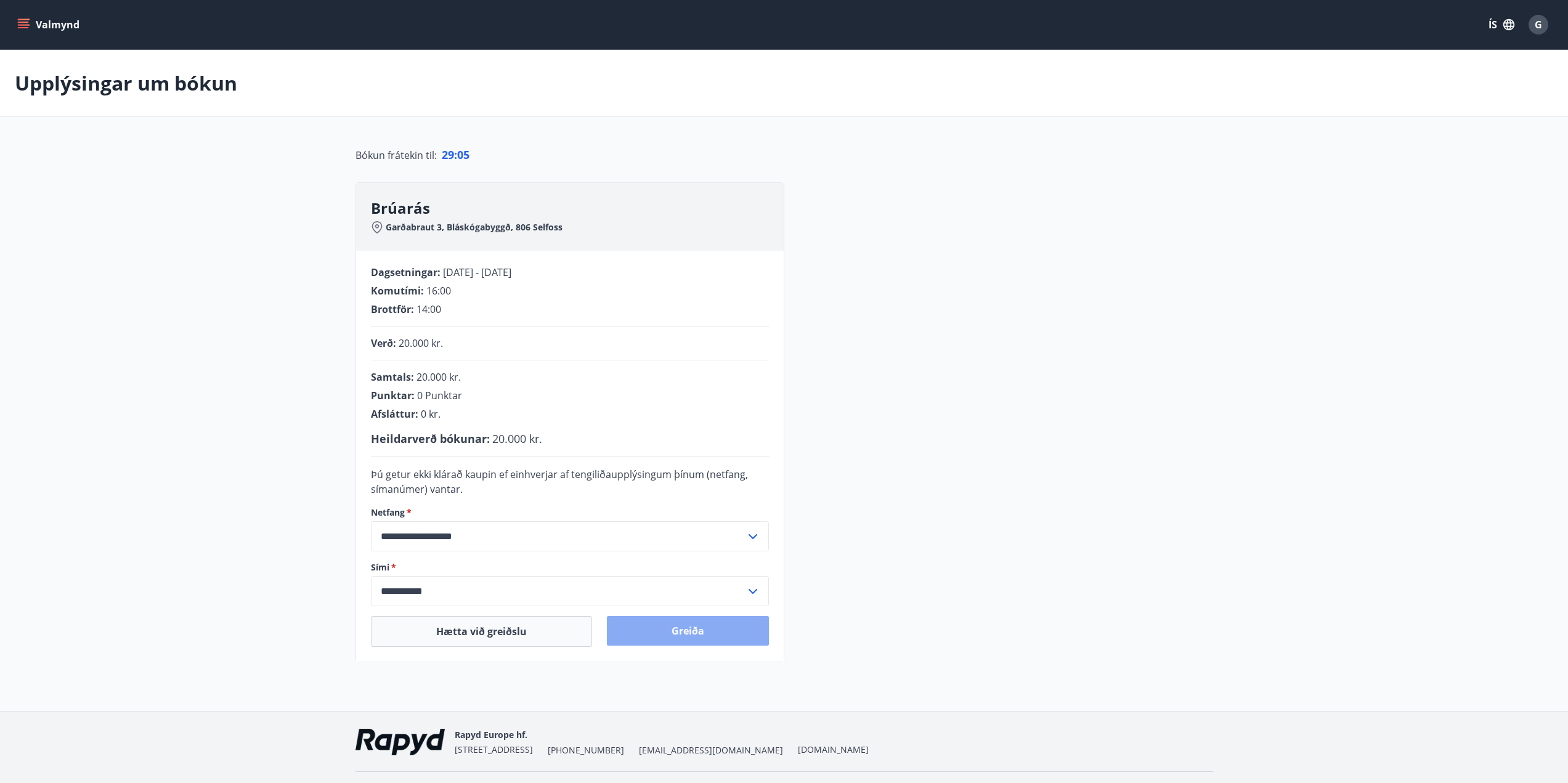
click at [739, 624] on button "Greiða" at bounding box center [688, 631] width 162 height 30
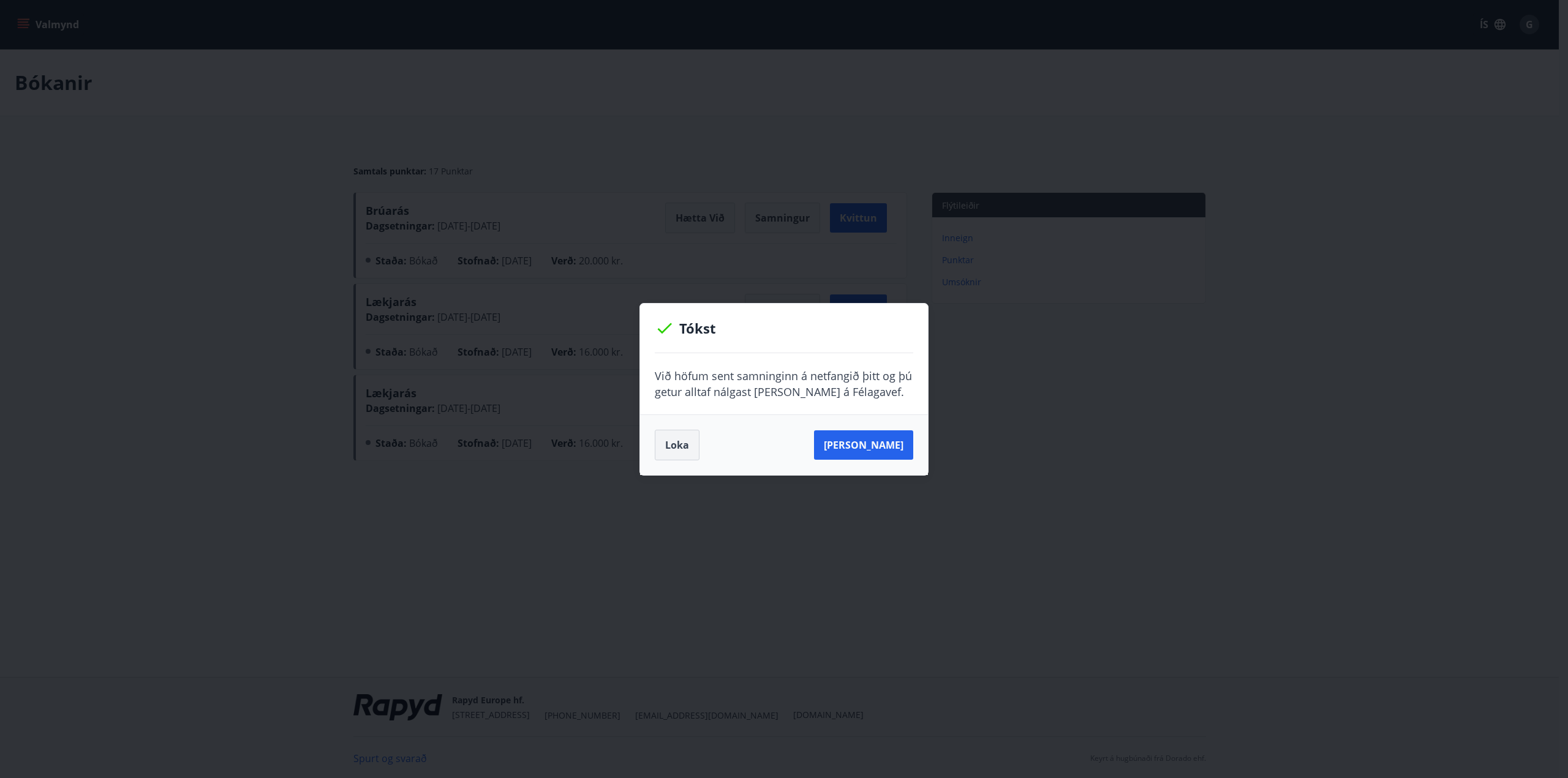
click at [688, 440] on button "Loka" at bounding box center [677, 445] width 45 height 30
